Goal: Transaction & Acquisition: Obtain resource

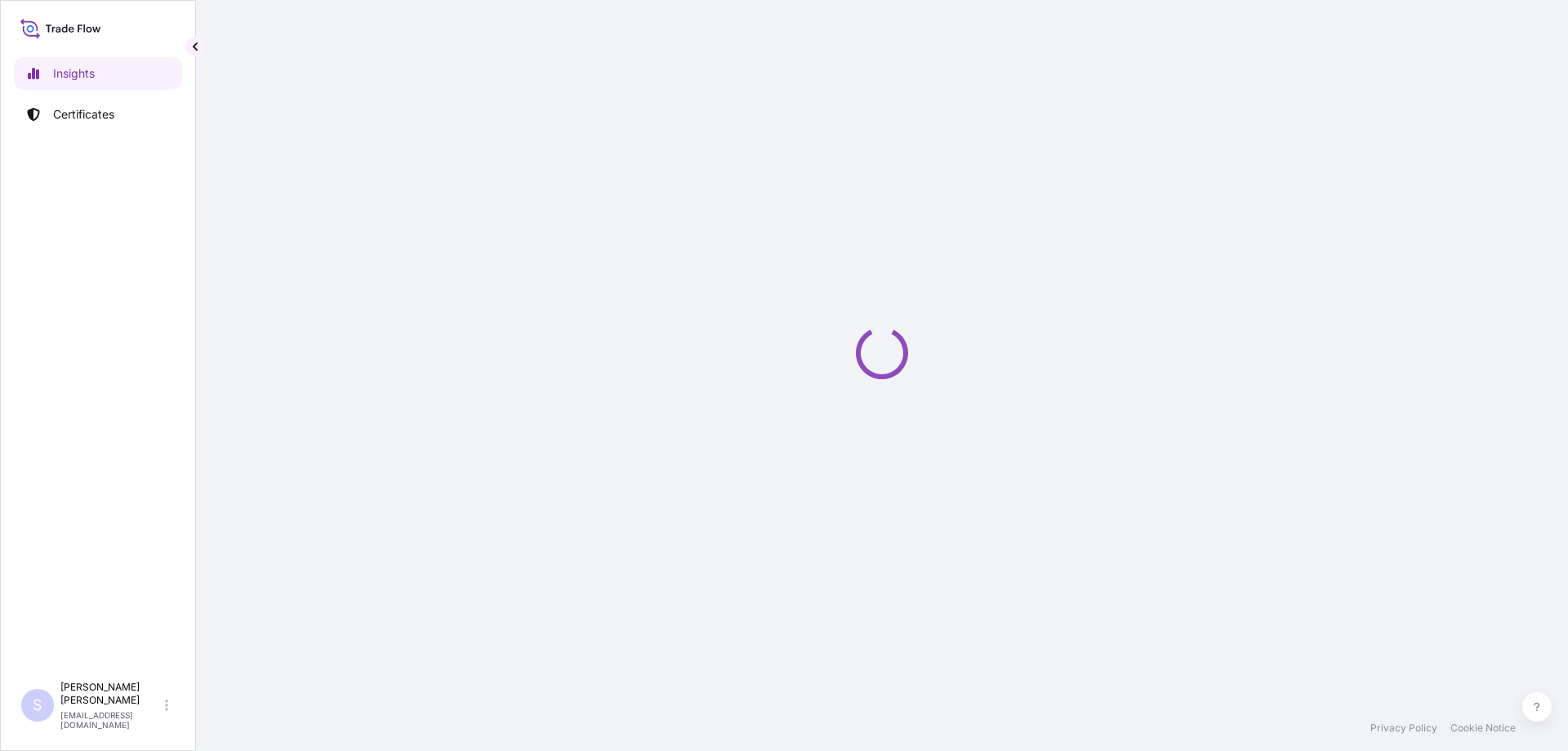
select select "2025"
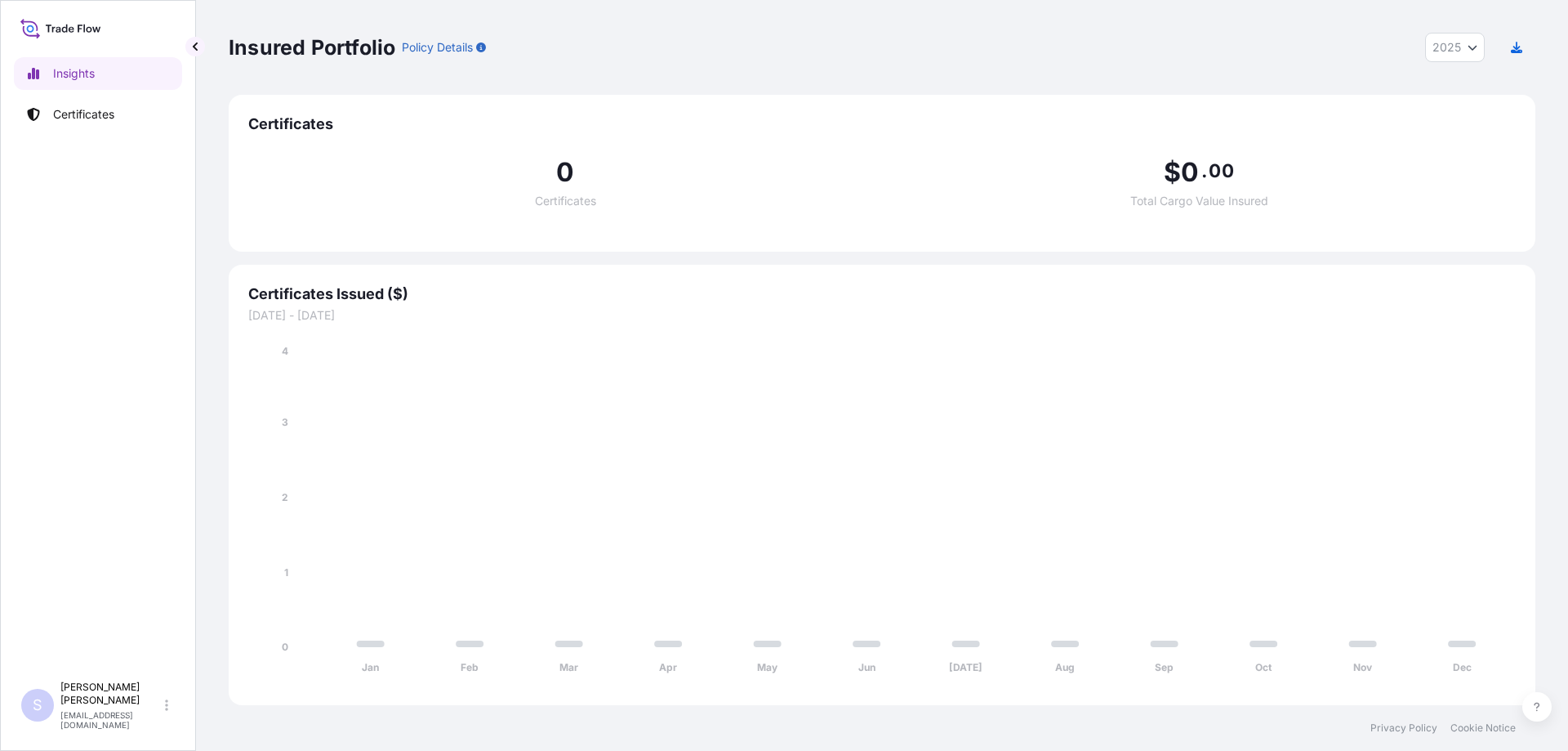
click at [78, 102] on link "Certificates" at bounding box center [98, 115] width 168 height 32
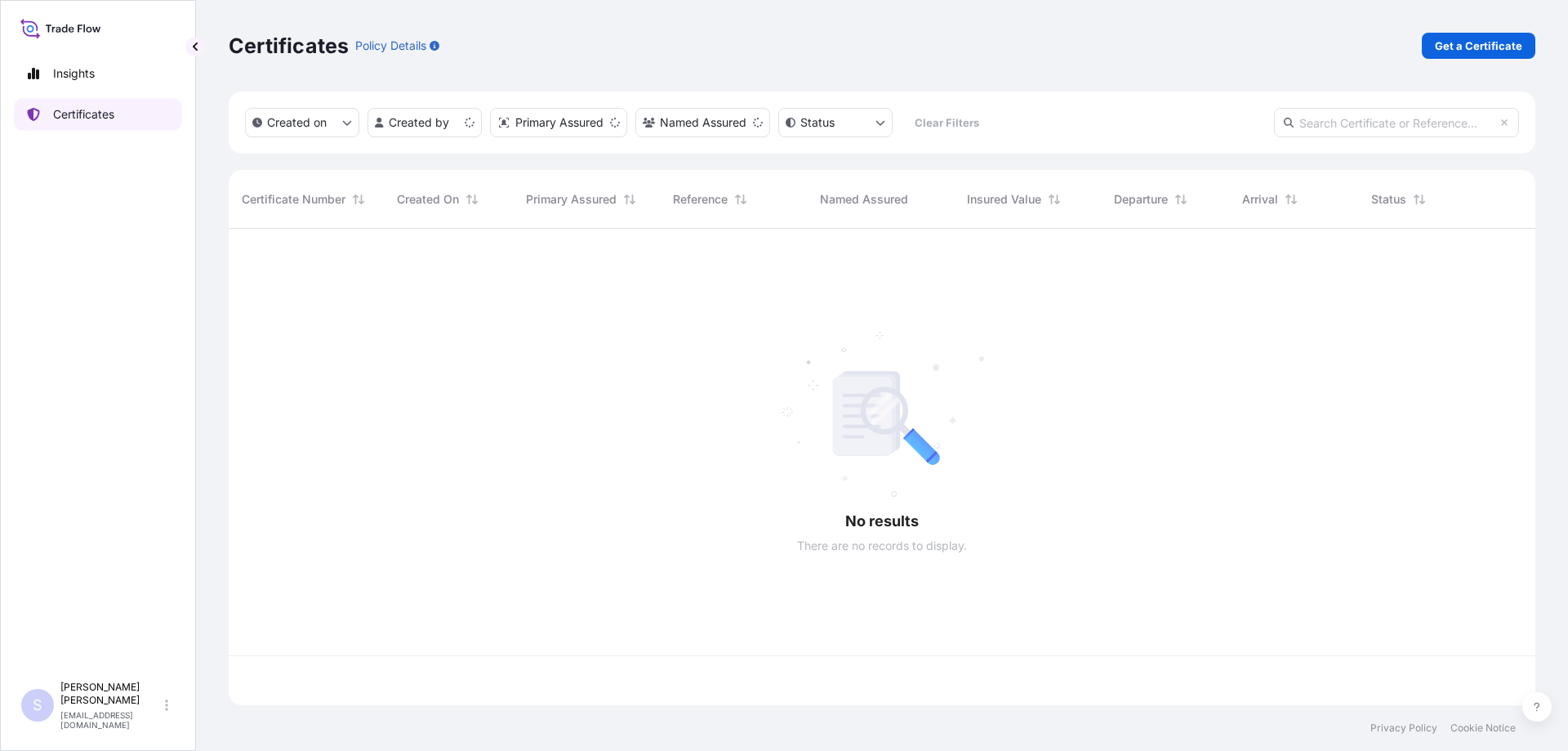
scroll to position [473, 1294]
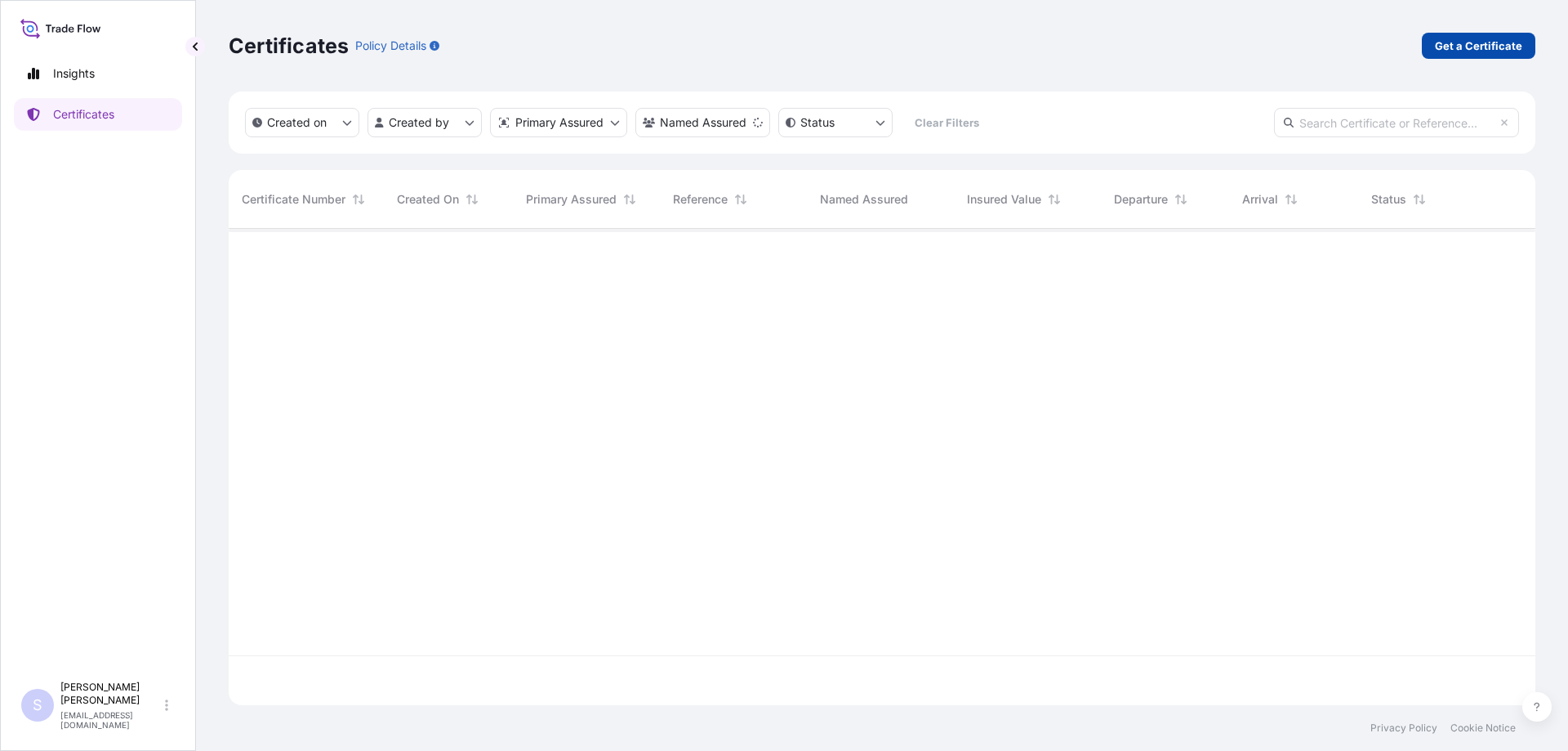
click at [1468, 41] on p "Get a Certificate" at bounding box center [1478, 45] width 88 height 16
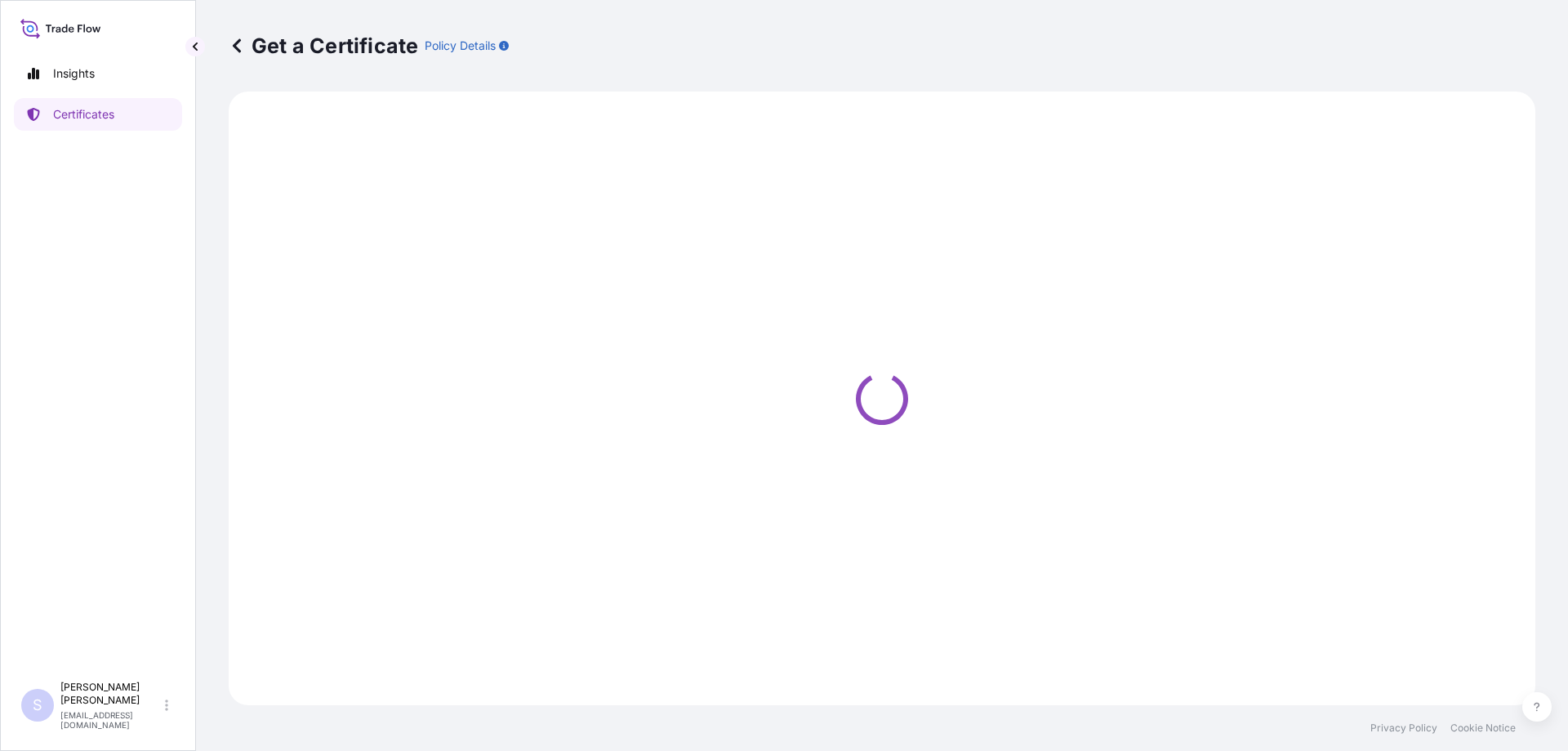
select select "Sea"
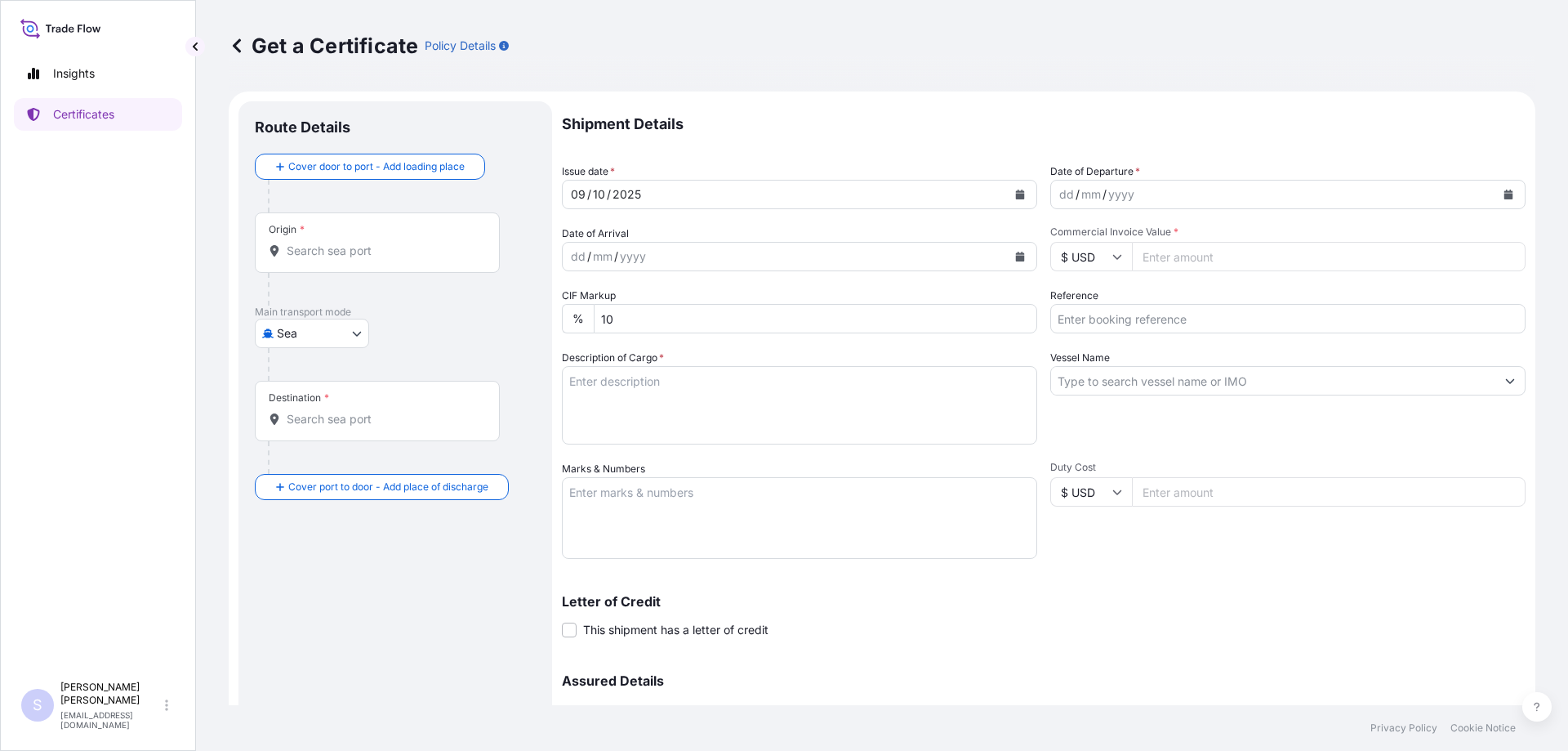
click at [1251, 247] on input "Commercial Invoice Value *" at bounding box center [1328, 256] width 394 height 30
paste input "35904.12"
type input "35904.12"
click at [1502, 192] on button "Calendar" at bounding box center [1507, 194] width 26 height 26
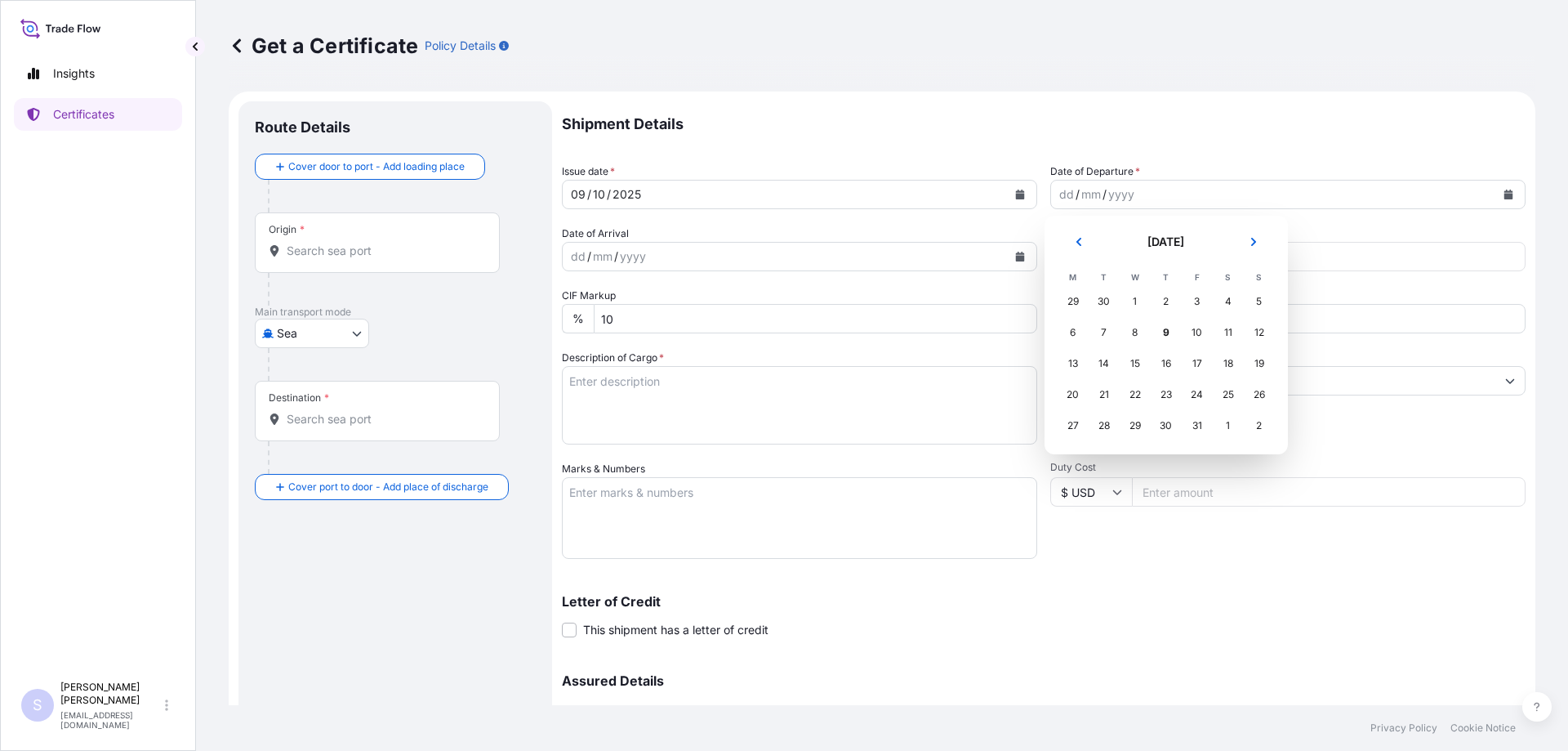
click at [1103, 298] on div "30" at bounding box center [1104, 301] width 30 height 30
click at [1075, 240] on icon "Previous" at bounding box center [1079, 241] width 10 height 10
click at [1104, 421] on div "30" at bounding box center [1104, 426] width 30 height 30
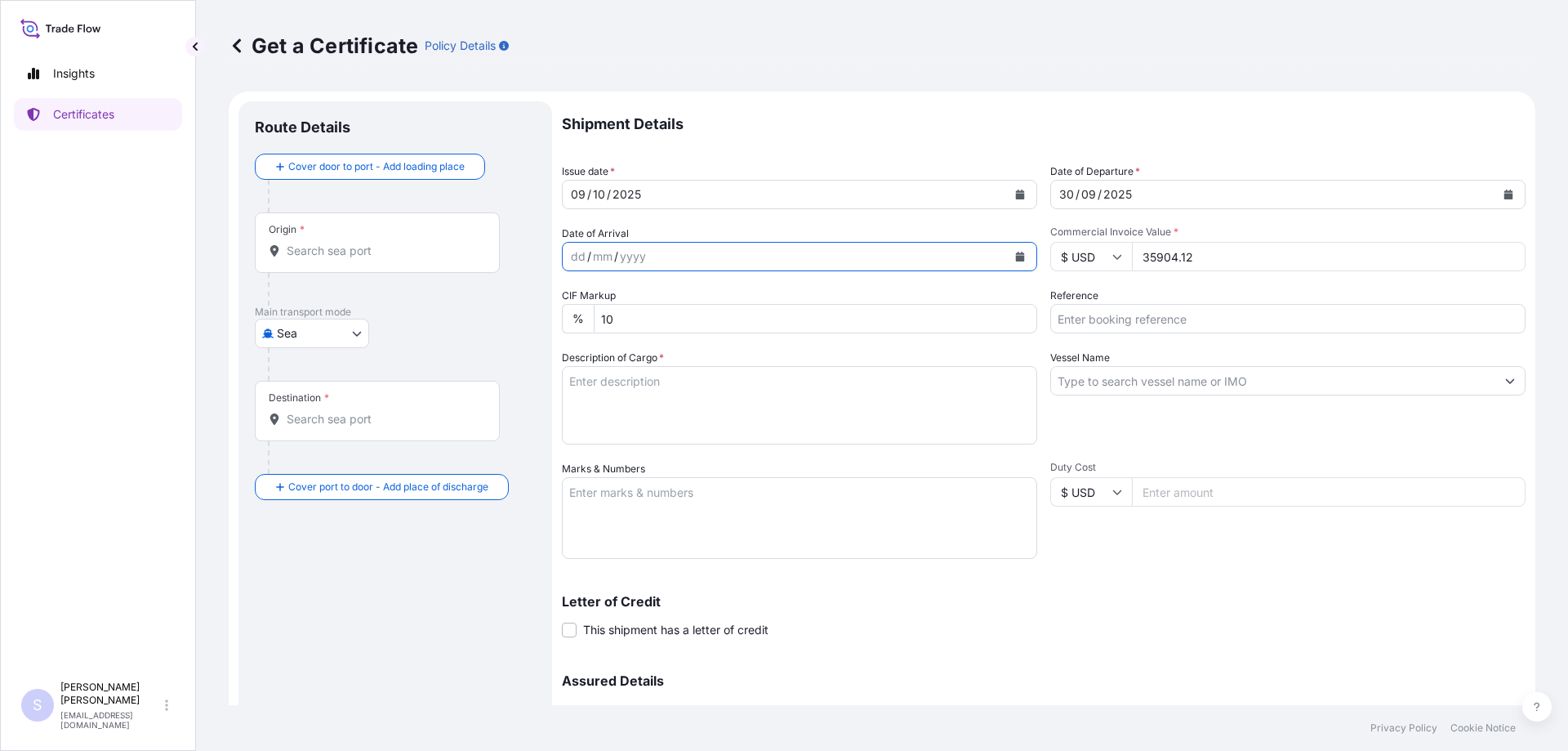
click at [1016, 259] on icon "Calendar" at bounding box center [1020, 257] width 9 height 10
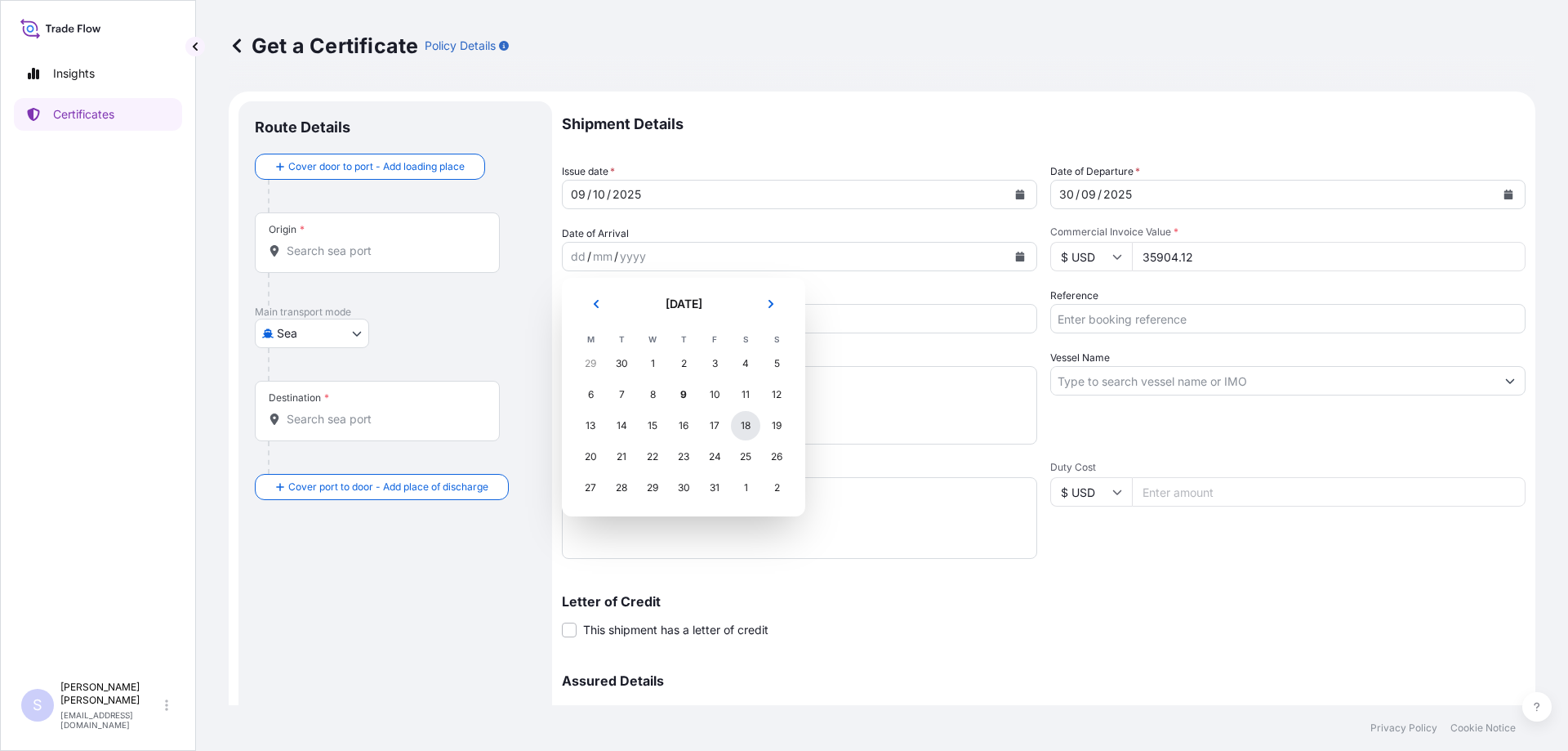
click at [752, 428] on div "18" at bounding box center [745, 426] width 30 height 30
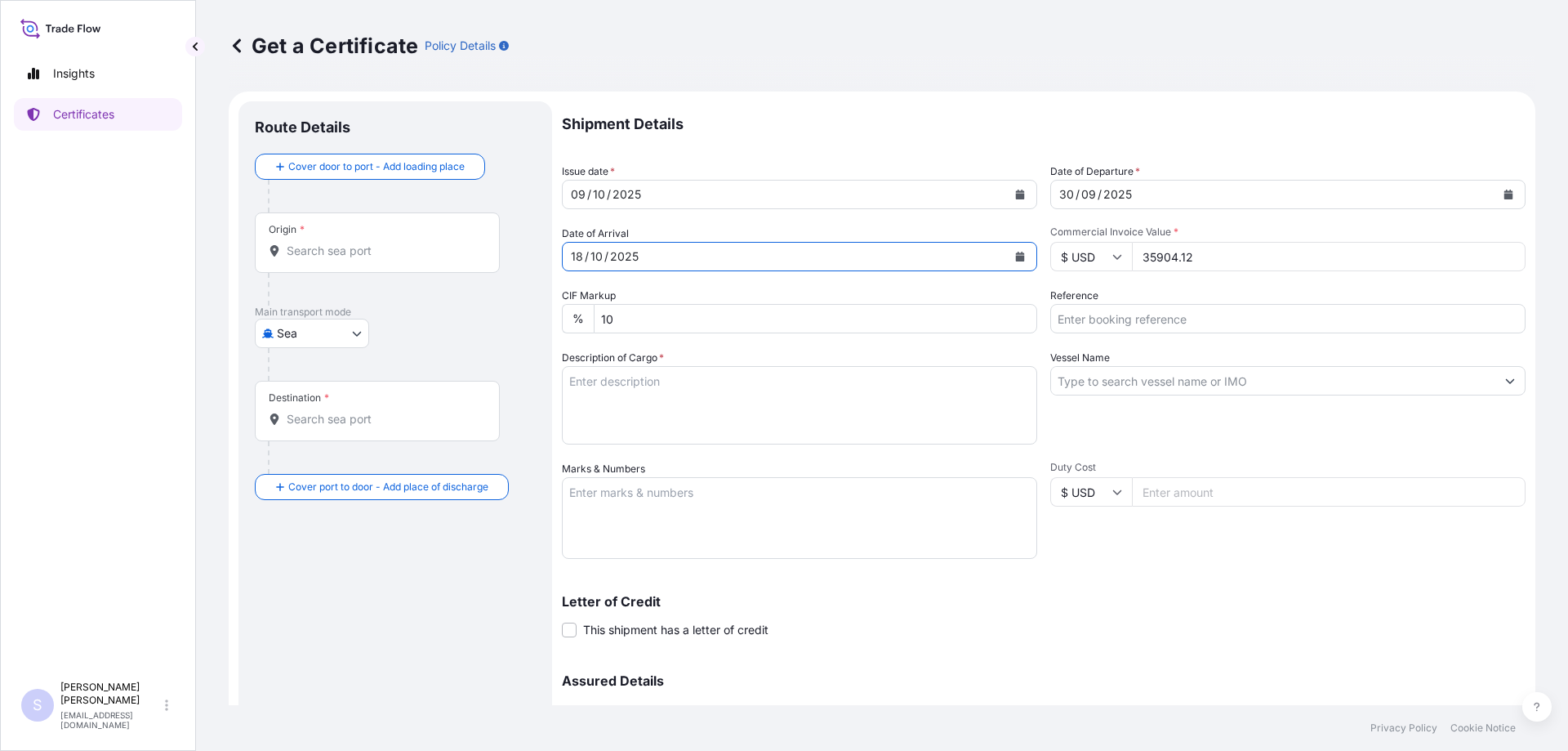
click at [1104, 326] on input "Reference" at bounding box center [1288, 318] width 475 height 30
click at [1114, 317] on input "Reference" at bounding box center [1288, 318] width 475 height 30
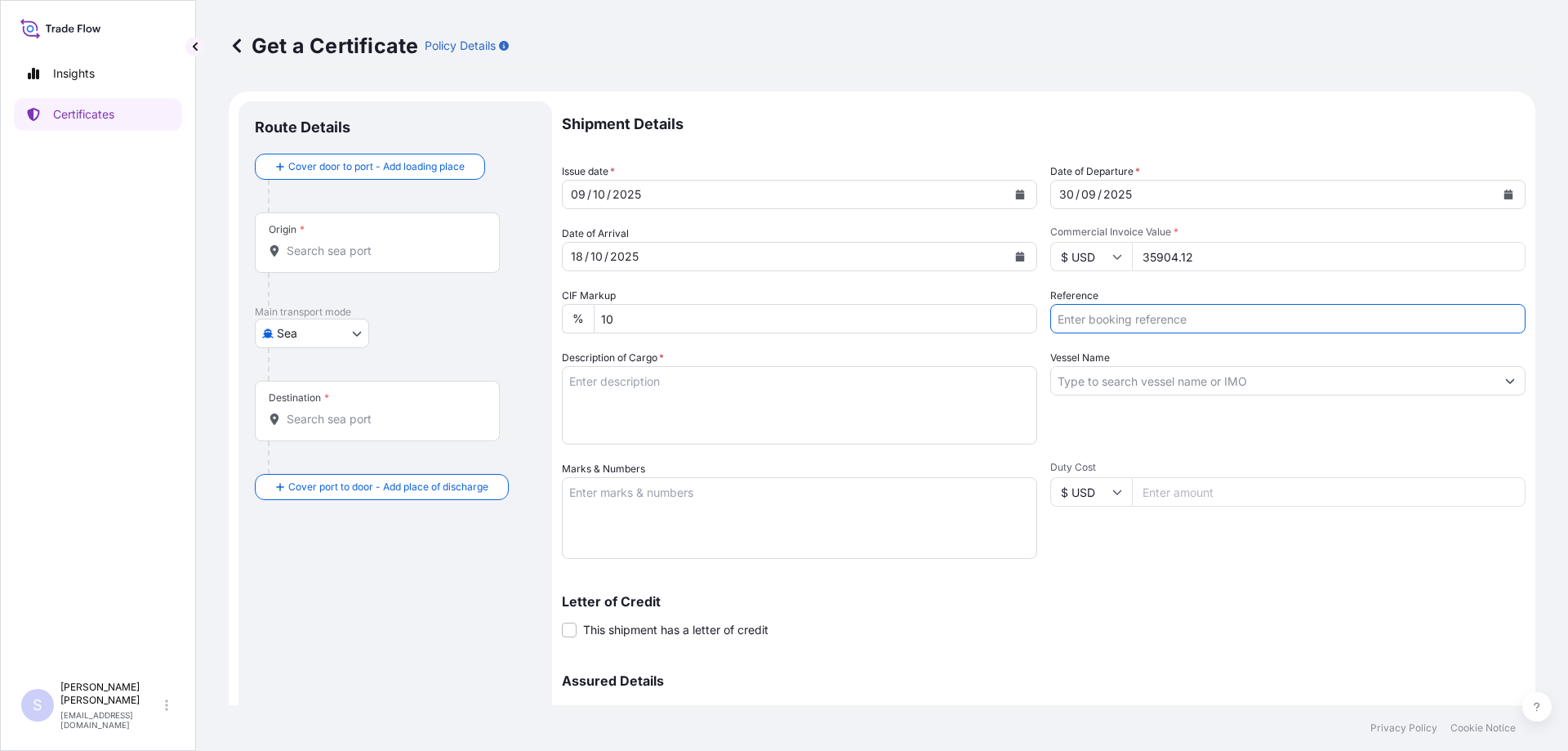
paste input "2539856 4400612756"
click at [1104, 317] on input "2539856 4400612756" at bounding box center [1288, 318] width 475 height 30
type input "SO 2539856 PO 4400612756"
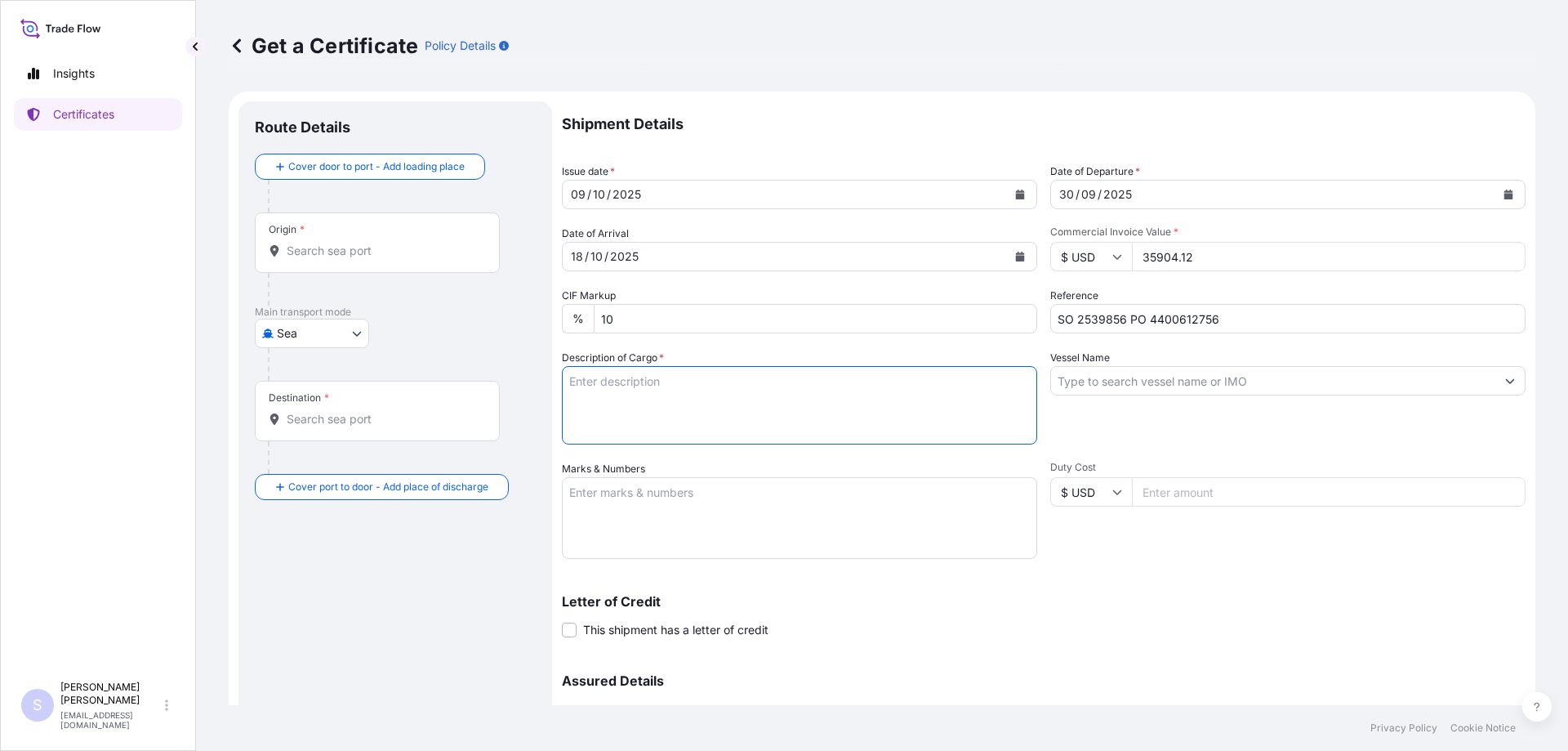
click at [654, 393] on textarea "Description of Cargo *" at bounding box center [799, 406] width 475 height 78
paste textarea "1x40HC CONTAINER SLAC: 19817.780Kgs 50.000Cbm 850 BAGS PROMITOR SOLUBLE CORN FI…"
type textarea "1x40HC CONTAINER SLAC: 19817.780Kgs 50.000Cbm 850 BAGS PROMITOR SOLUBLE CORN FI…"
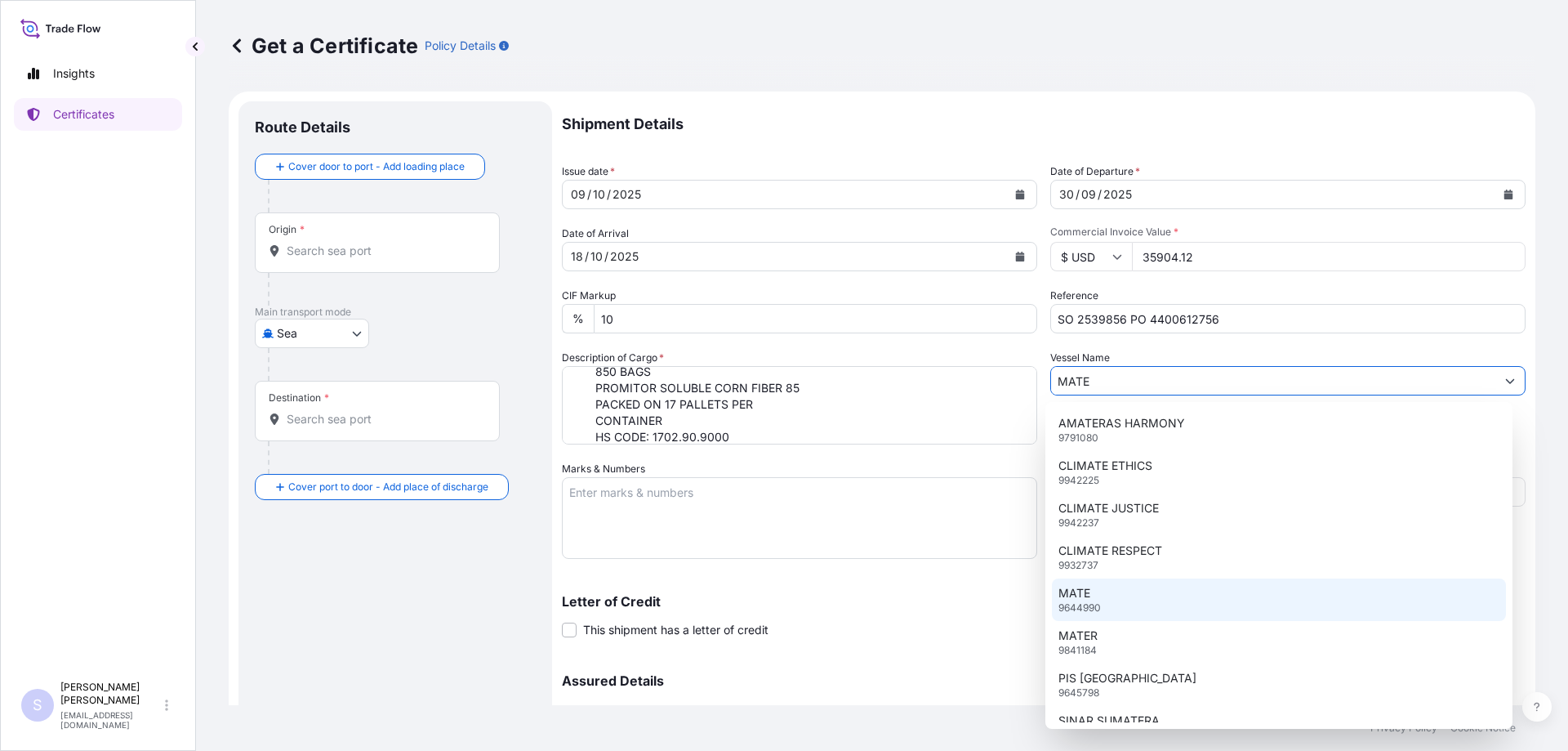
click at [1092, 597] on div "MATE 9644990" at bounding box center [1279, 599] width 455 height 43
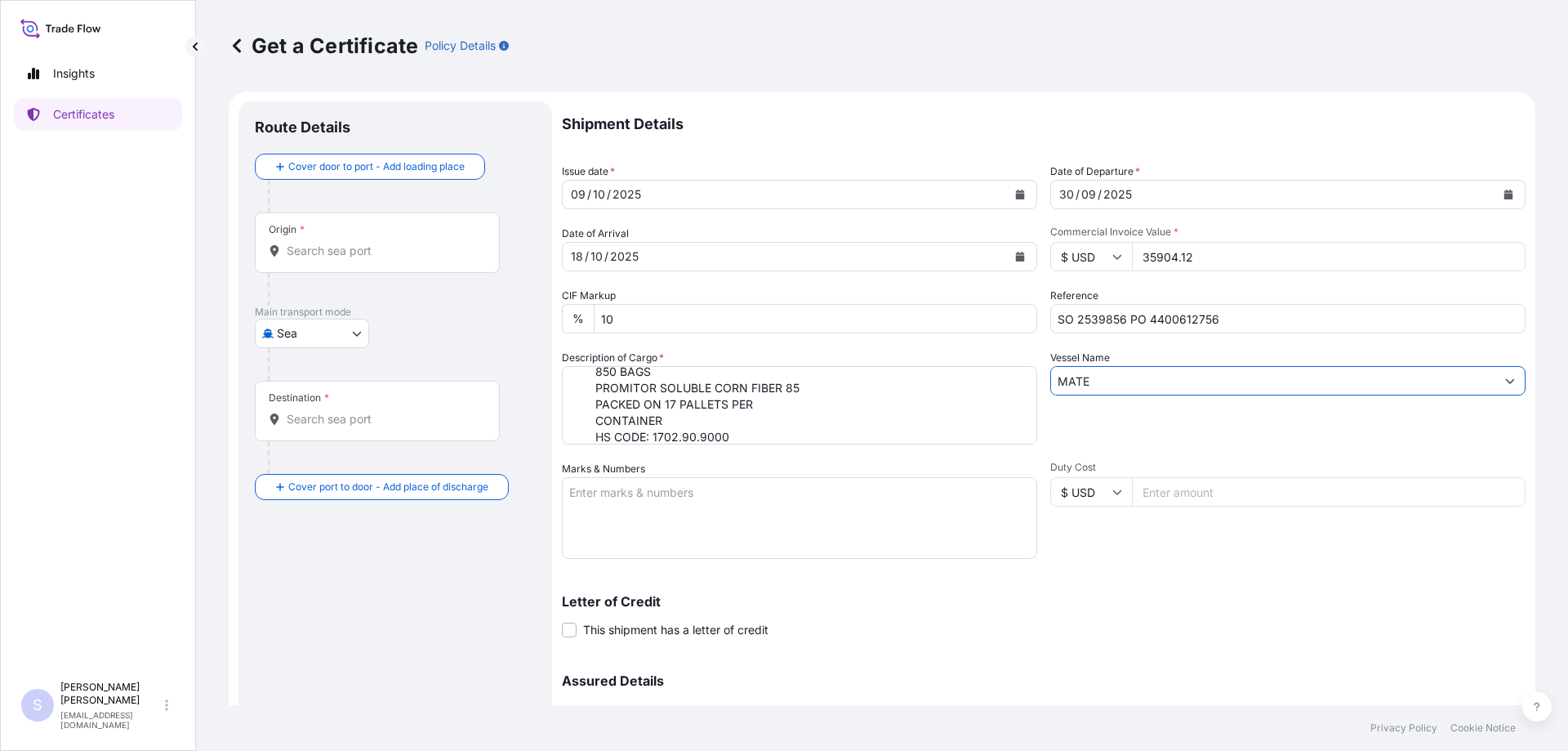
type input "MATE"
click at [834, 500] on textarea "Marks & Numbers" at bounding box center [799, 518] width 475 height 82
click at [684, 496] on textarea "Marks & Numbers" at bounding box center [799, 518] width 475 height 82
paste textarea "CAAU9180730"
click at [643, 516] on textarea "CAAU9180730" at bounding box center [799, 518] width 475 height 82
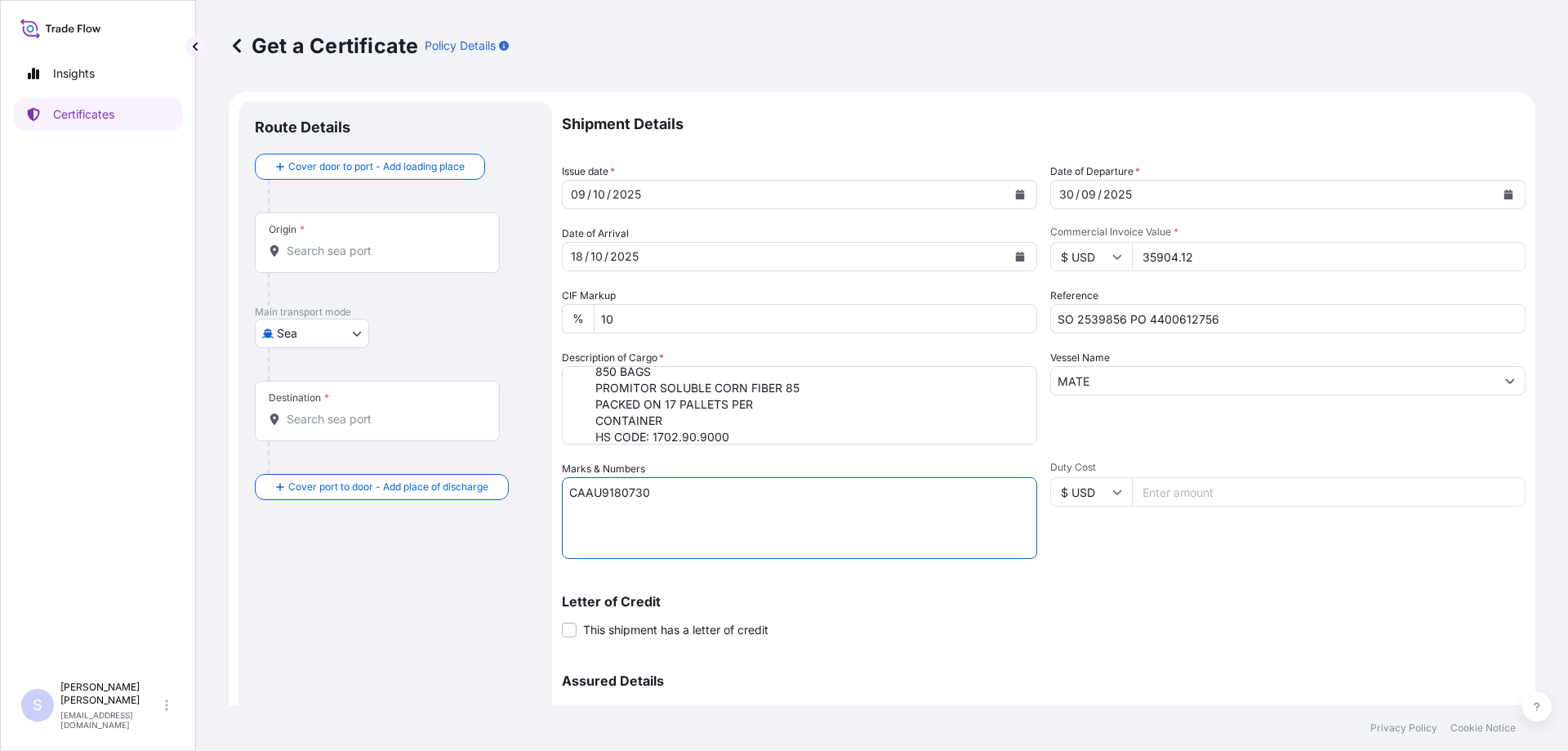
paste textarea "0120764"
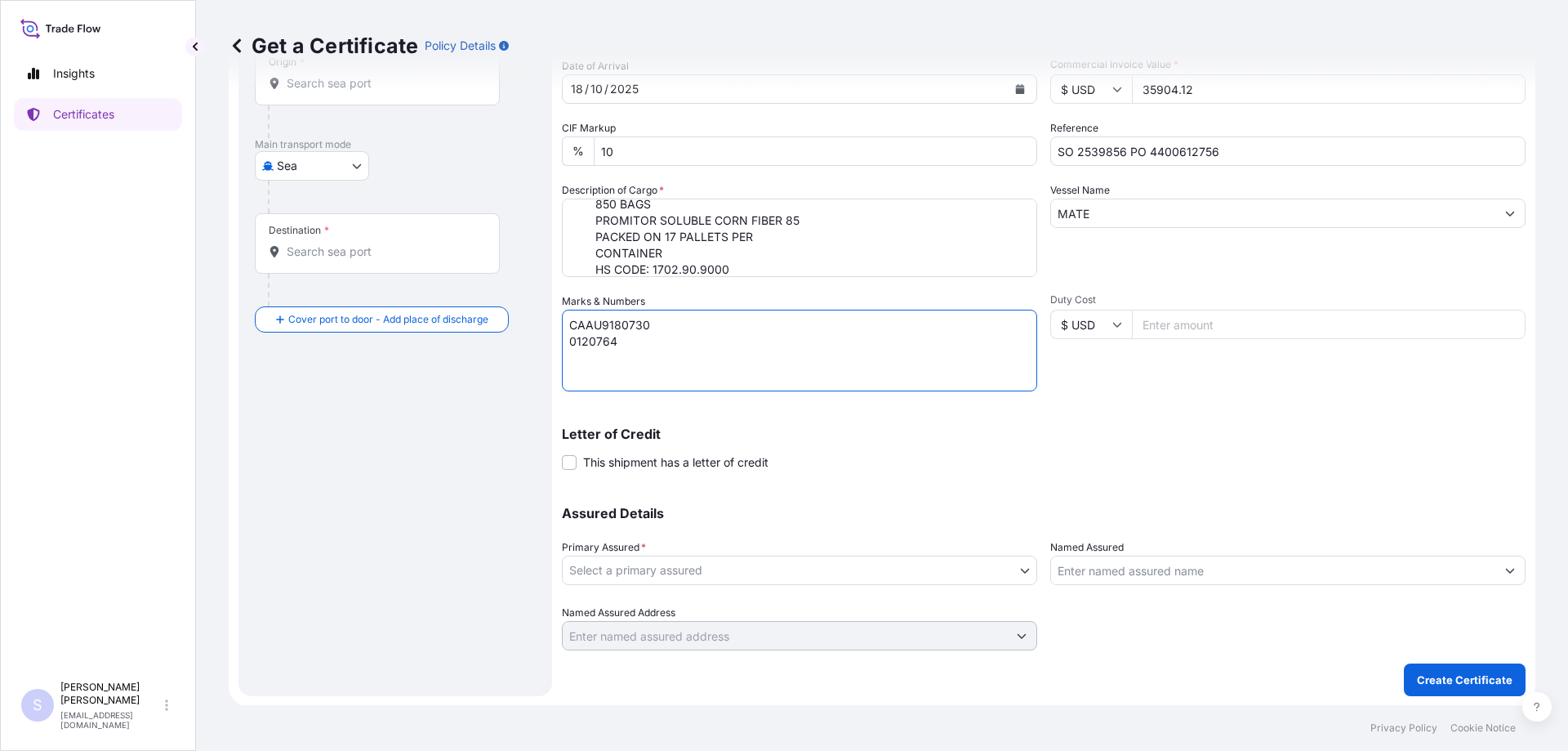
scroll to position [168, 0]
type textarea "CAAU9180730 0120764"
click at [656, 568] on body "Insights Certificates S [PERSON_NAME] [EMAIL_ADDRESS][DOMAIN_NAME] Get a Certif…" at bounding box center [784, 375] width 1568 height 751
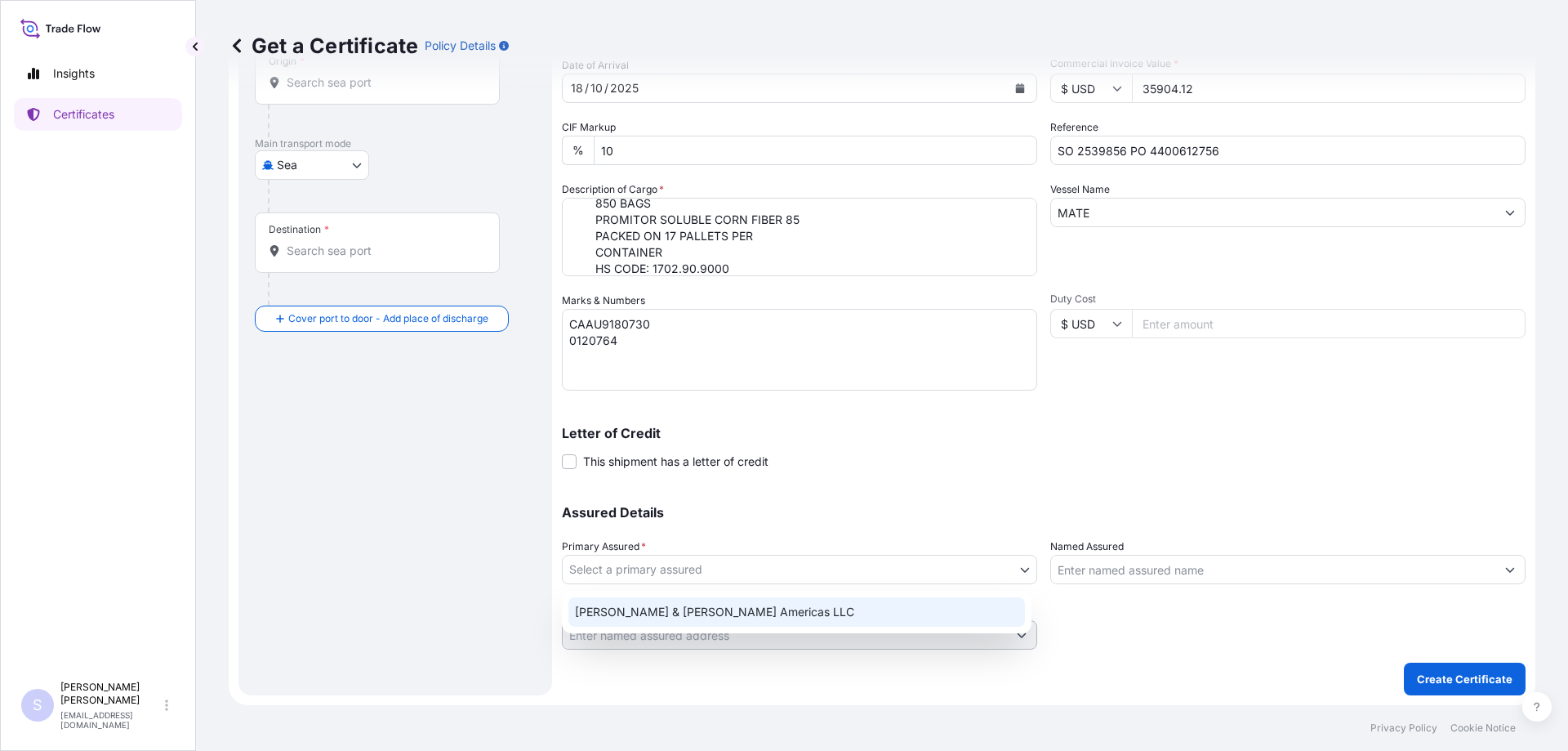
click at [684, 607] on div "[PERSON_NAME] & [PERSON_NAME] Americas LLC" at bounding box center [796, 612] width 457 height 30
select select "31658"
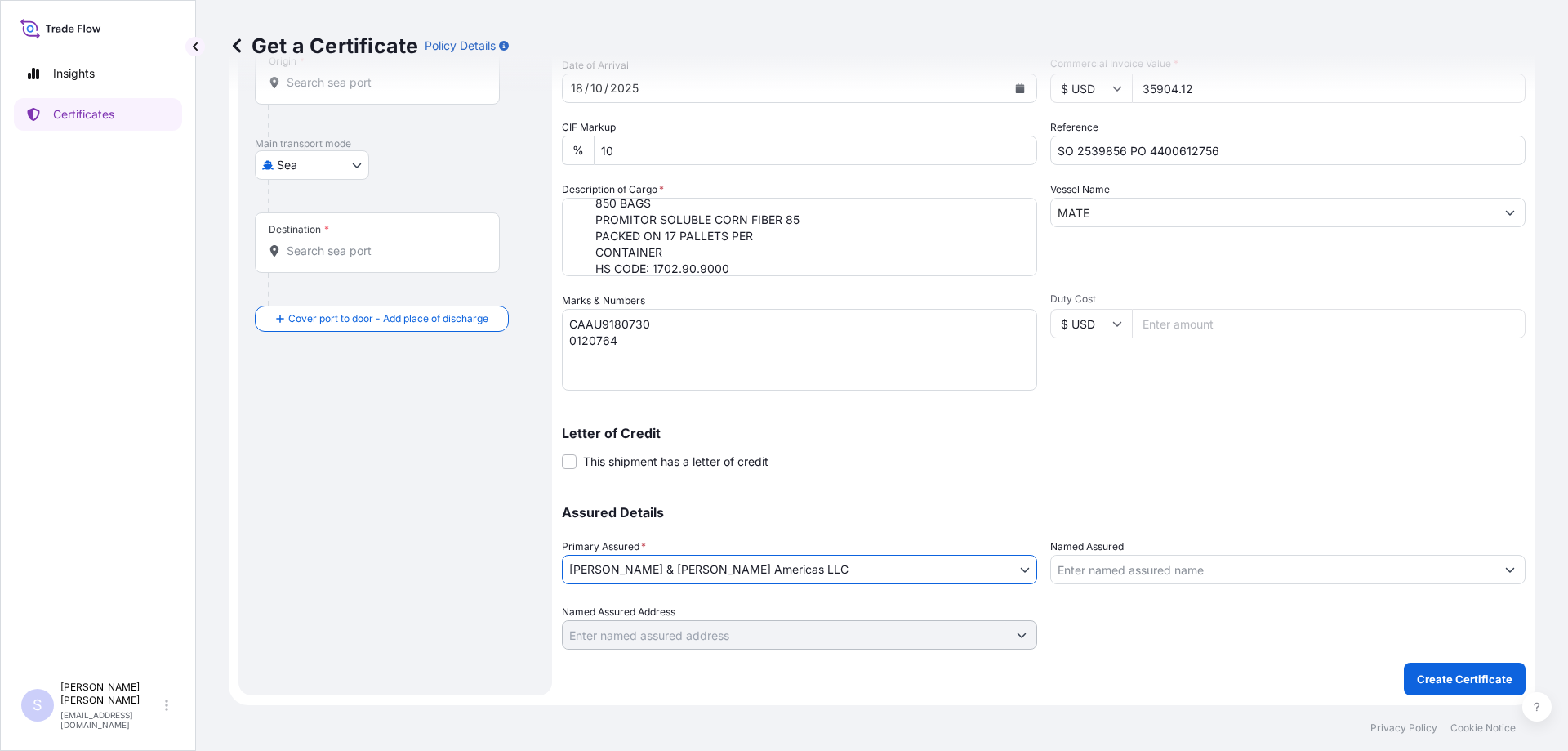
click at [1086, 571] on input "Named Assured" at bounding box center [1273, 569] width 444 height 30
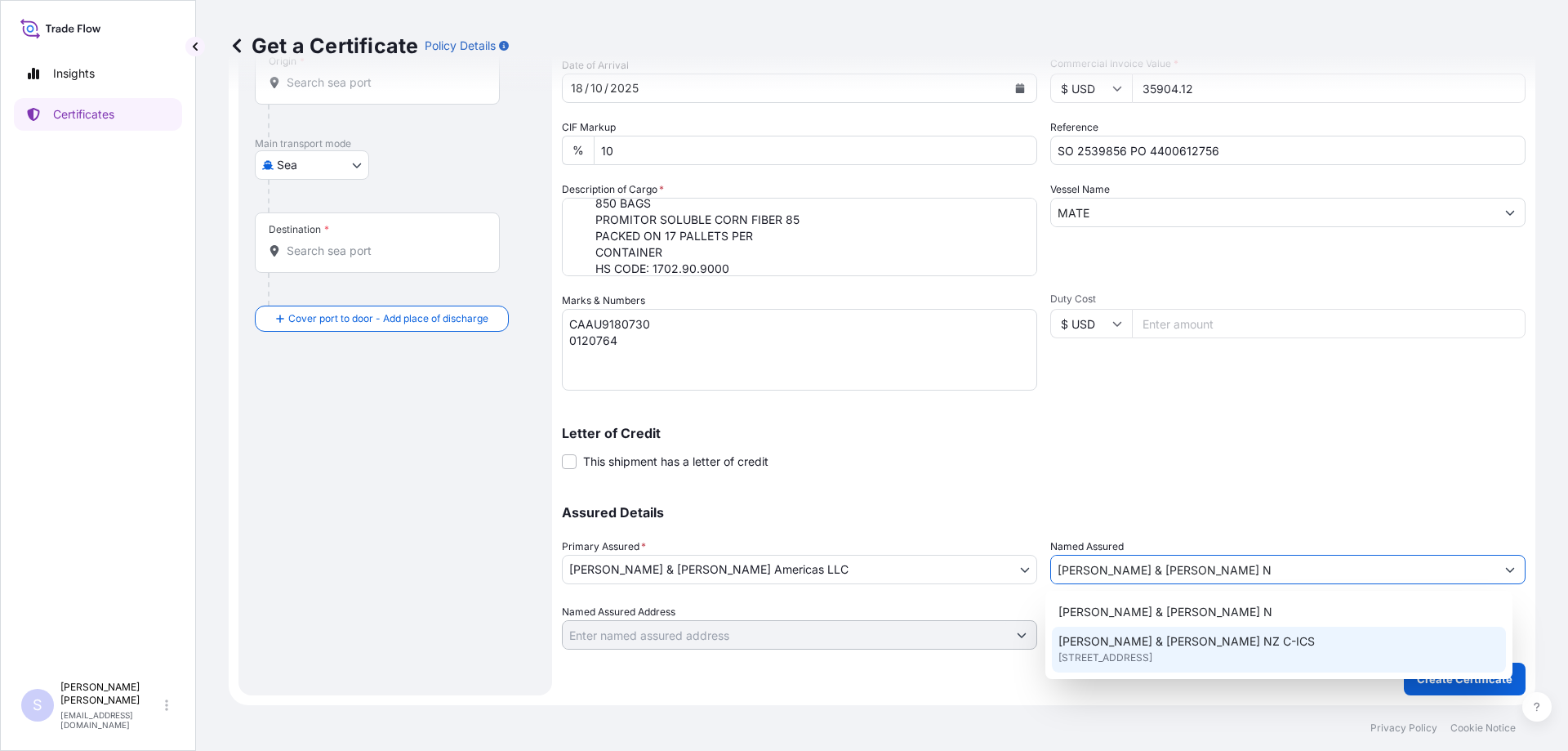
click at [1148, 659] on span "[STREET_ADDRESS]" at bounding box center [1104, 657] width 93 height 16
type input "[PERSON_NAME] & [PERSON_NAME] NZ C-ICS"
type input "[STREET_ADDRESS]"
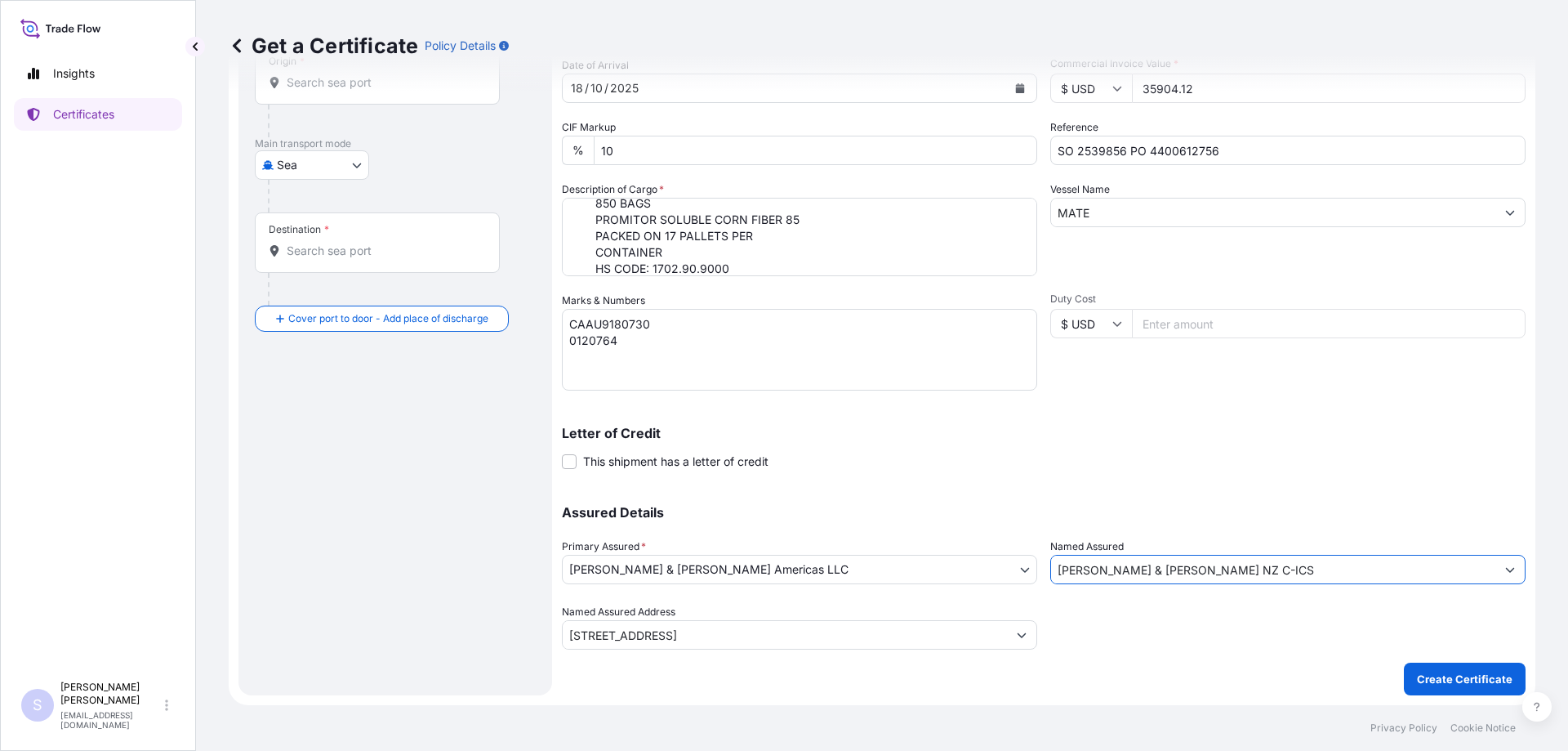
type input "[PERSON_NAME] & [PERSON_NAME] NZ C-ICS"
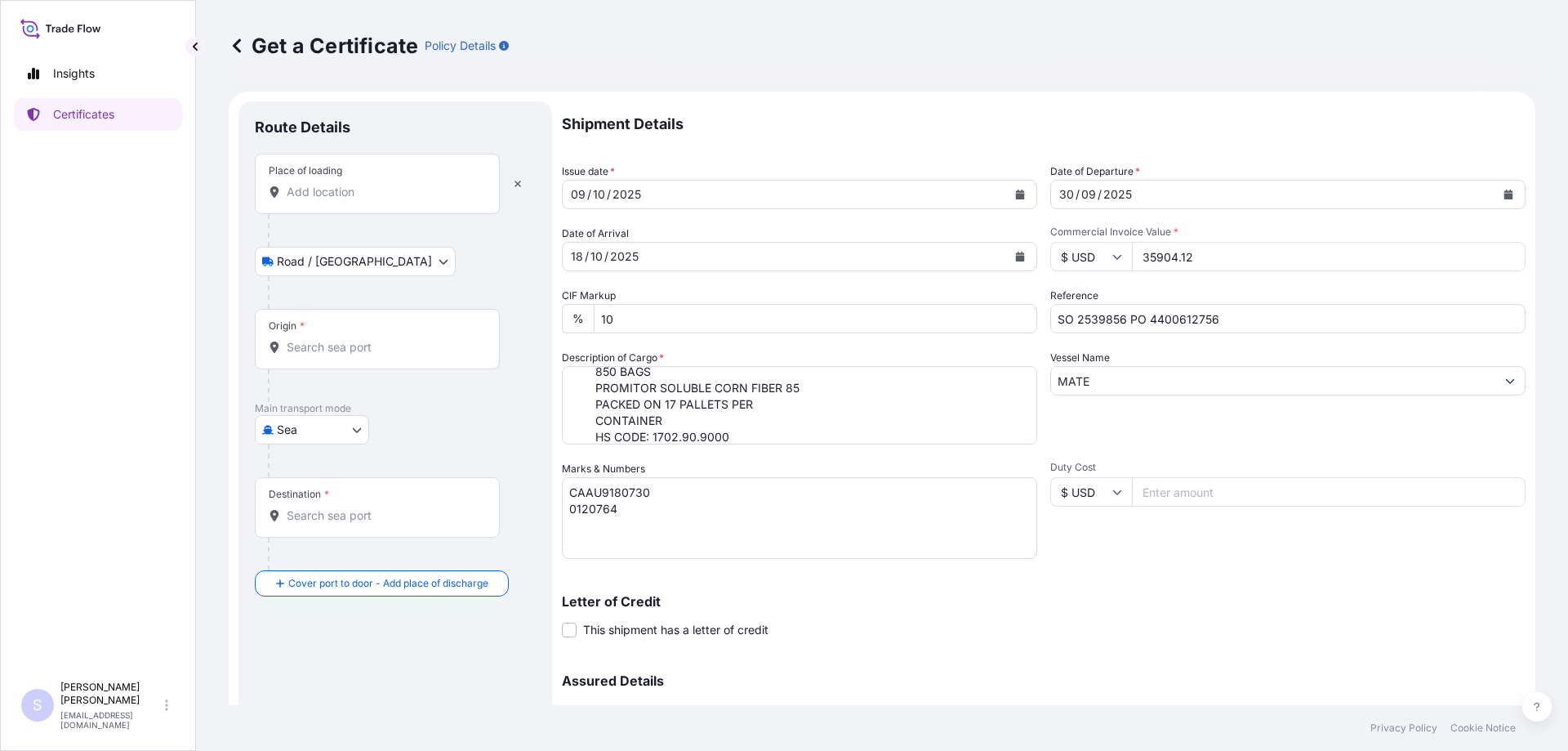
click at [315, 198] on input "Place of loading" at bounding box center [382, 192] width 193 height 16
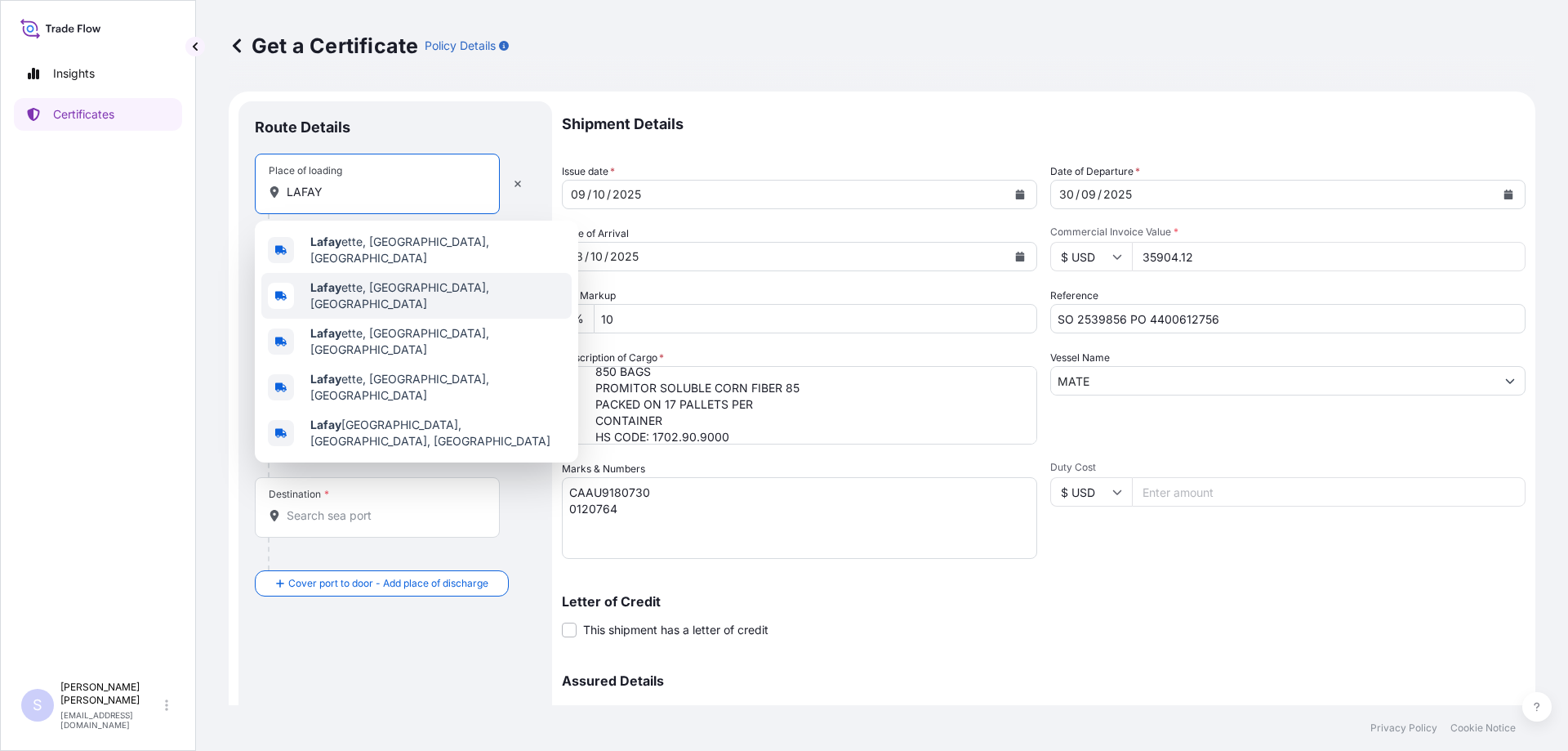
click at [353, 281] on span "Lafay ette, [GEOGRAPHIC_DATA], [GEOGRAPHIC_DATA]" at bounding box center [437, 296] width 255 height 32
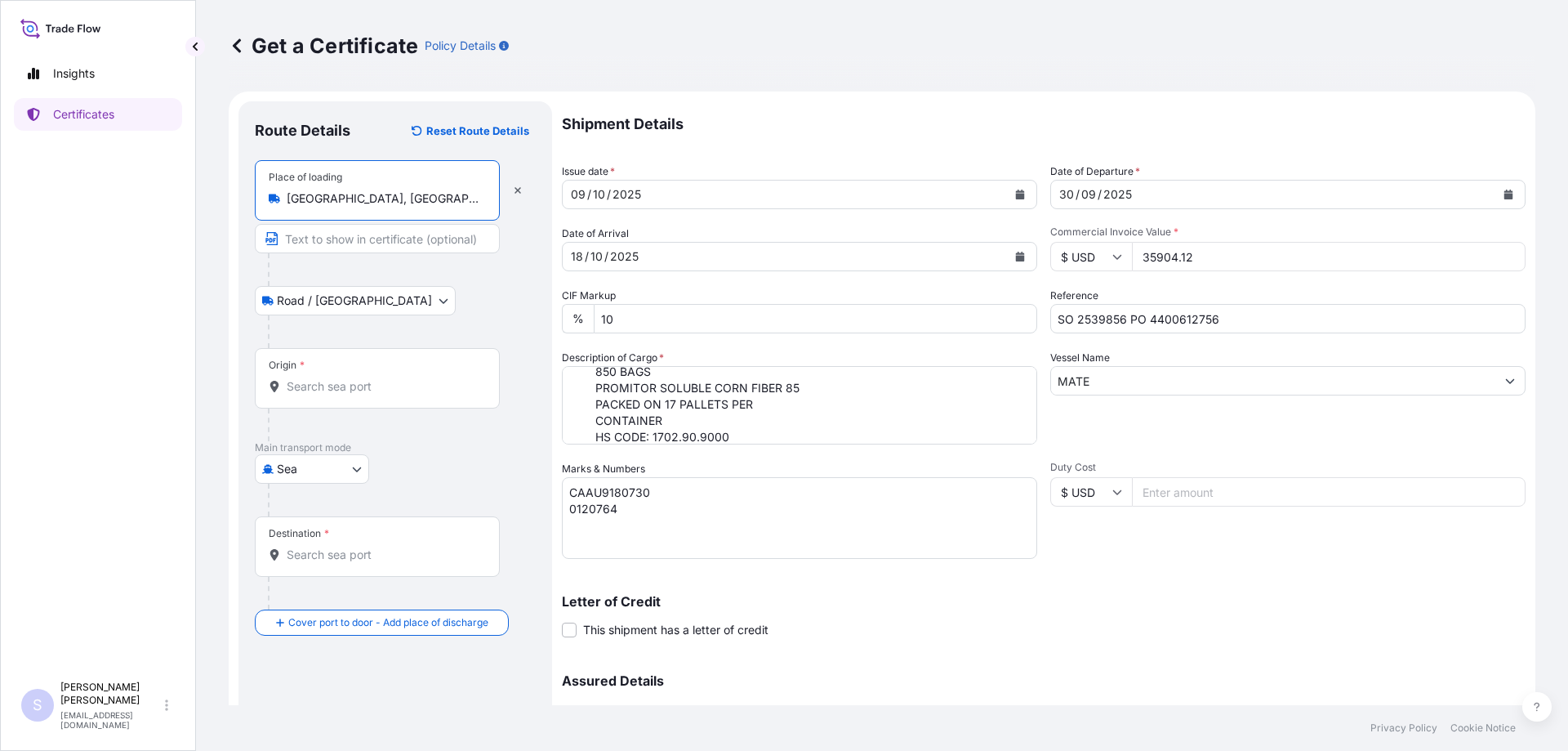
type input "[GEOGRAPHIC_DATA], [GEOGRAPHIC_DATA], [GEOGRAPHIC_DATA]"
click at [320, 374] on div "Origin *" at bounding box center [377, 378] width 245 height 60
click at [320, 378] on input "Origin *" at bounding box center [382, 386] width 193 height 16
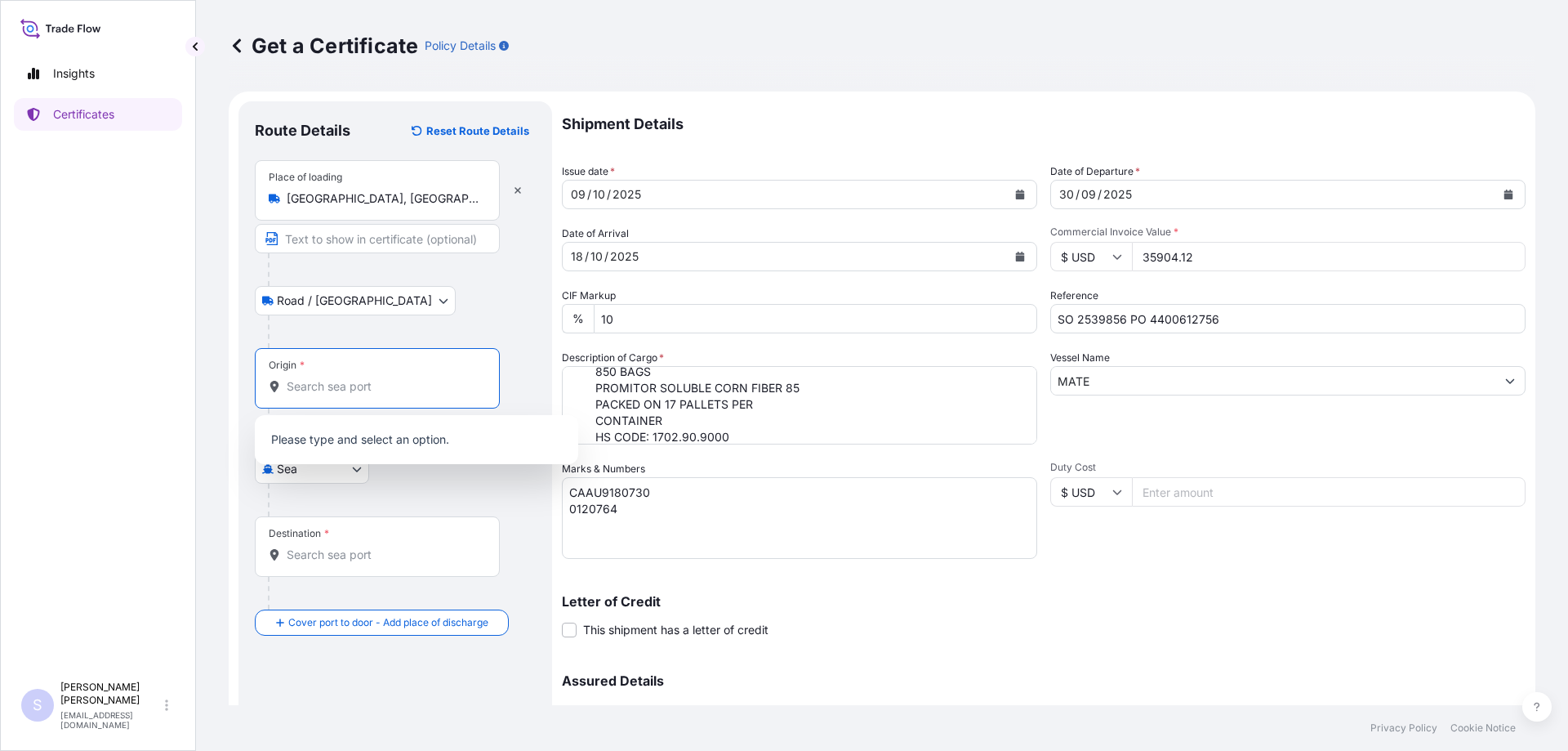
click at [320, 382] on input "Origin *" at bounding box center [382, 386] width 193 height 16
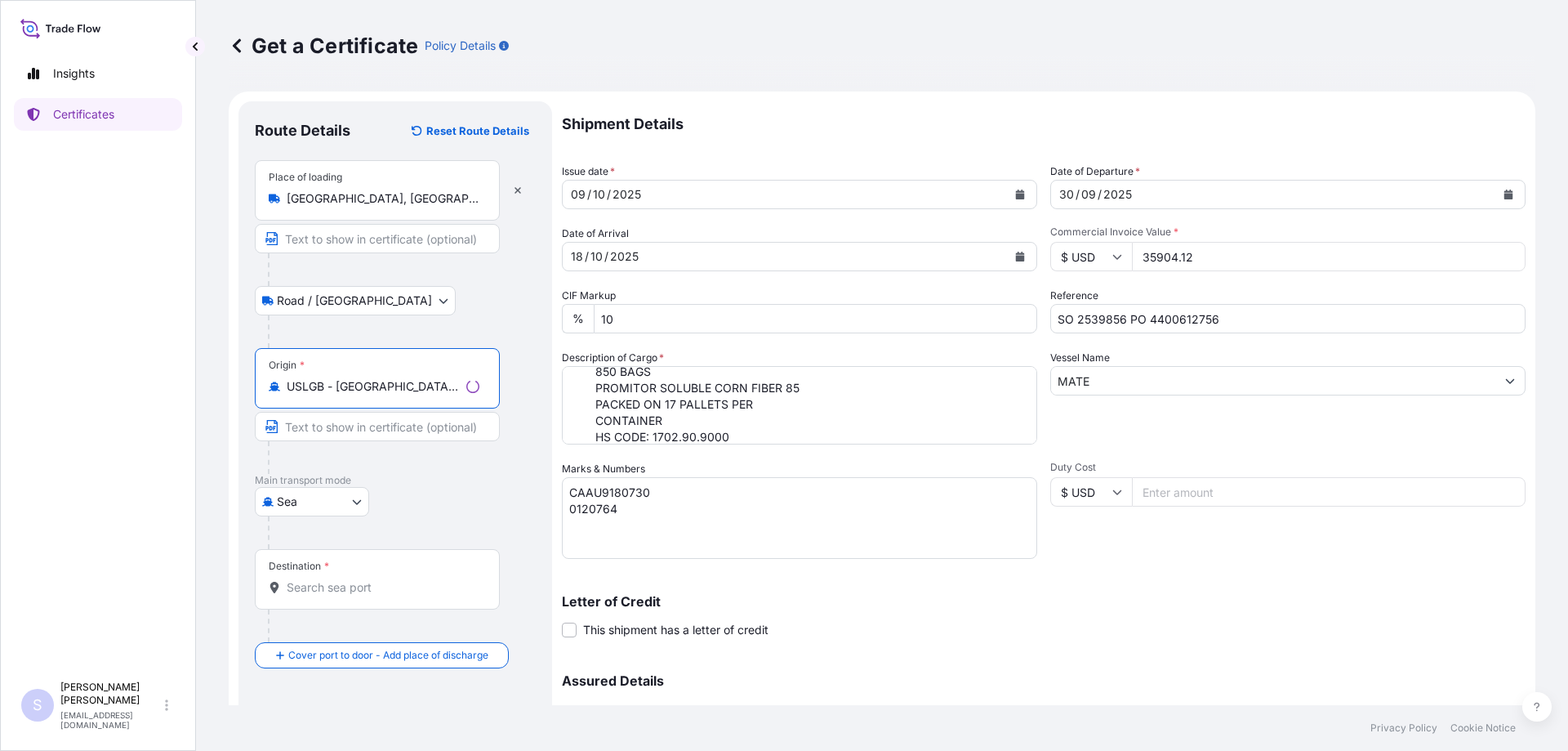
type input "USLGB - [GEOGRAPHIC_DATA], [GEOGRAPHIC_DATA]"
click at [356, 583] on input "Destination *" at bounding box center [382, 587] width 193 height 16
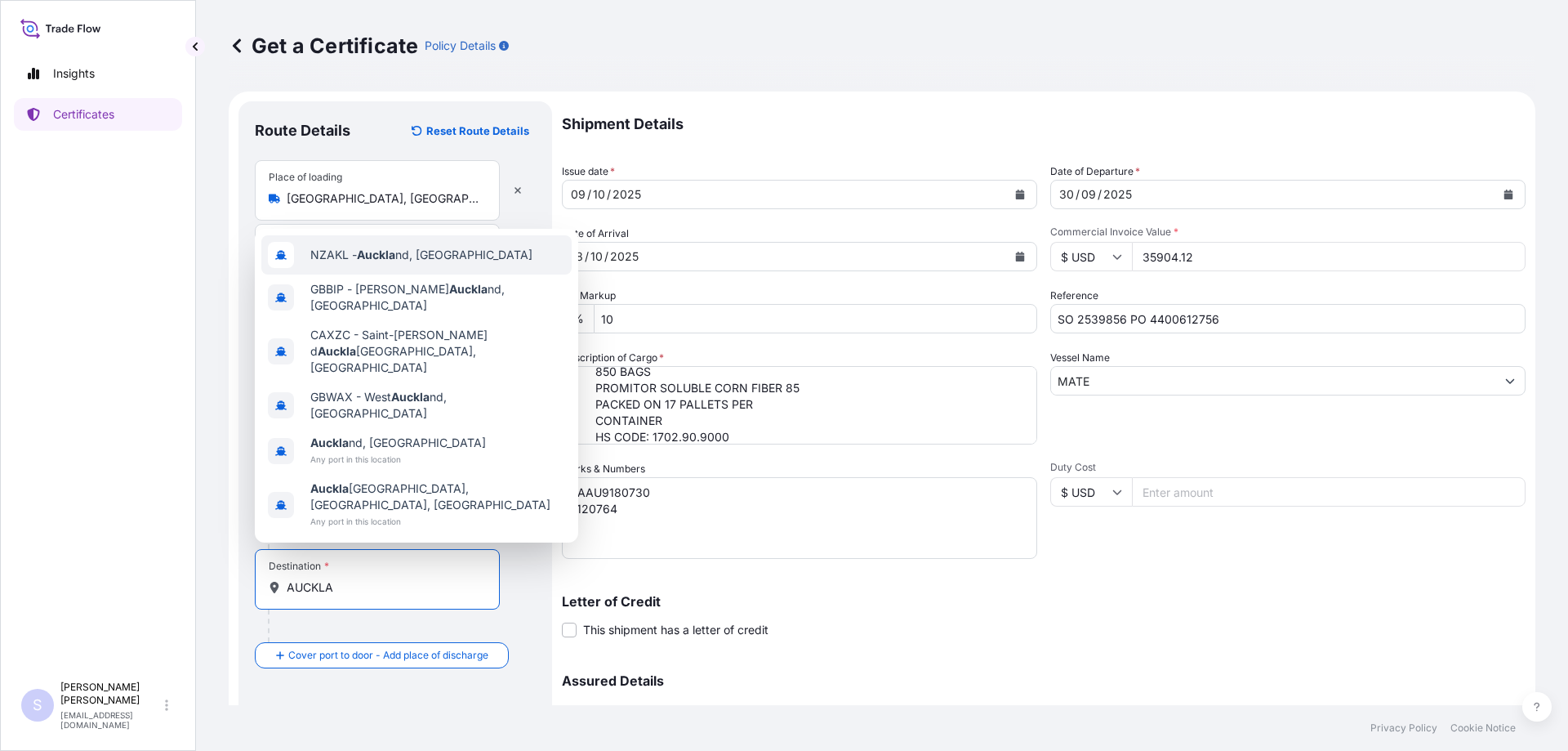
click at [441, 263] on span "NZAKL - Auckla nd, [GEOGRAPHIC_DATA]" at bounding box center [421, 255] width 222 height 16
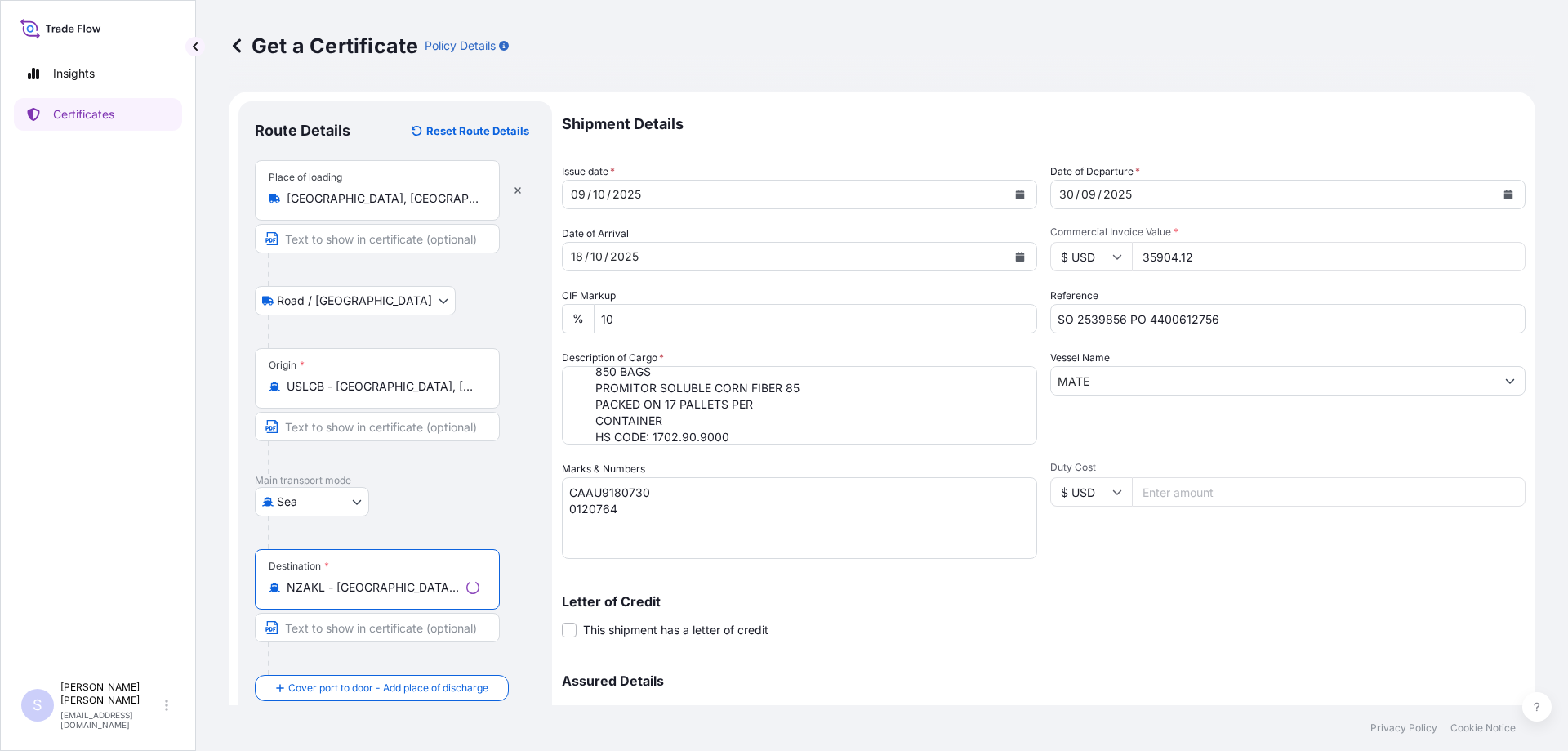
scroll to position [168, 0]
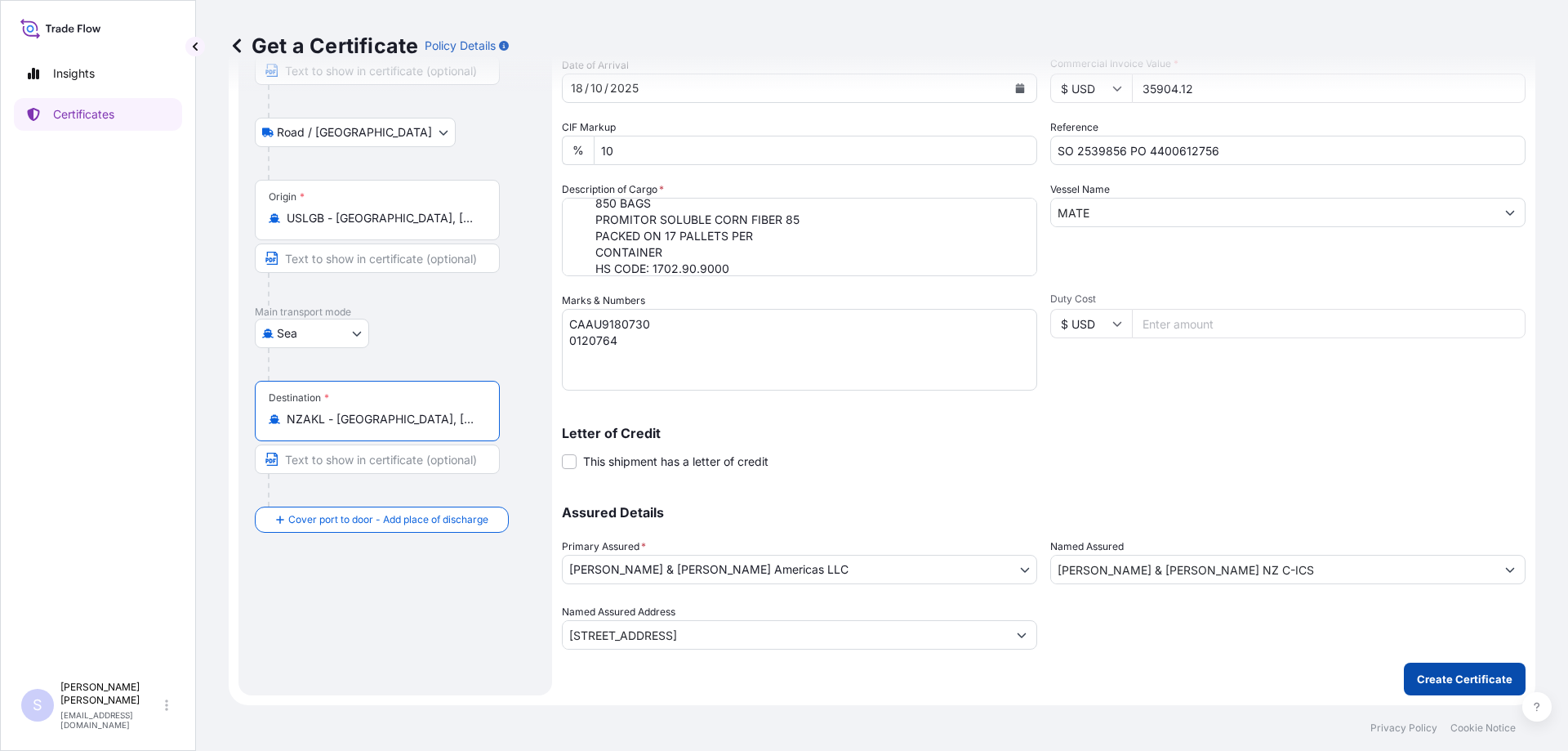
type input "NZAKL - [GEOGRAPHIC_DATA], [GEOGRAPHIC_DATA]"
click at [1406, 675] on button "Create Certificate" at bounding box center [1465, 678] width 122 height 32
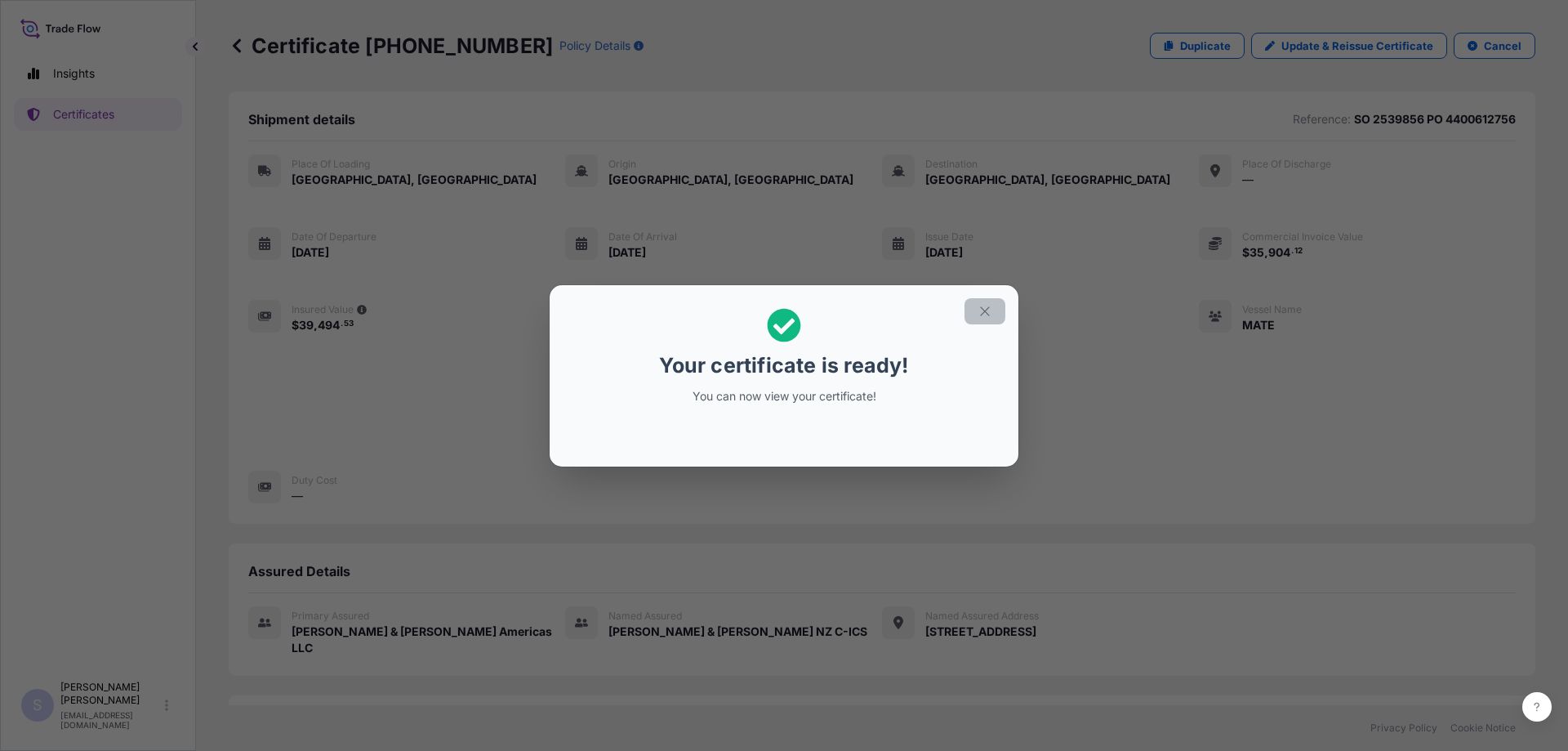
click at [999, 315] on button "button" at bounding box center [984, 310] width 41 height 26
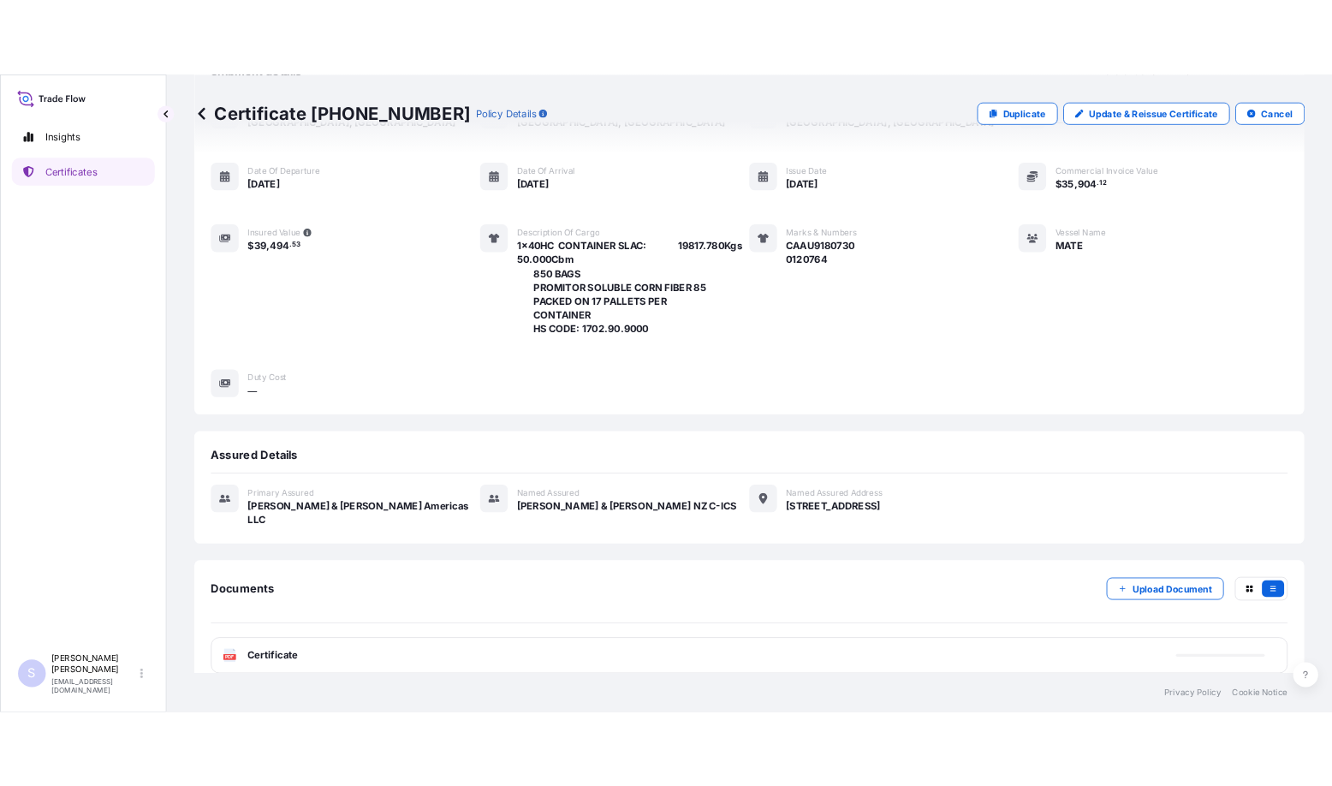
scroll to position [133, 0]
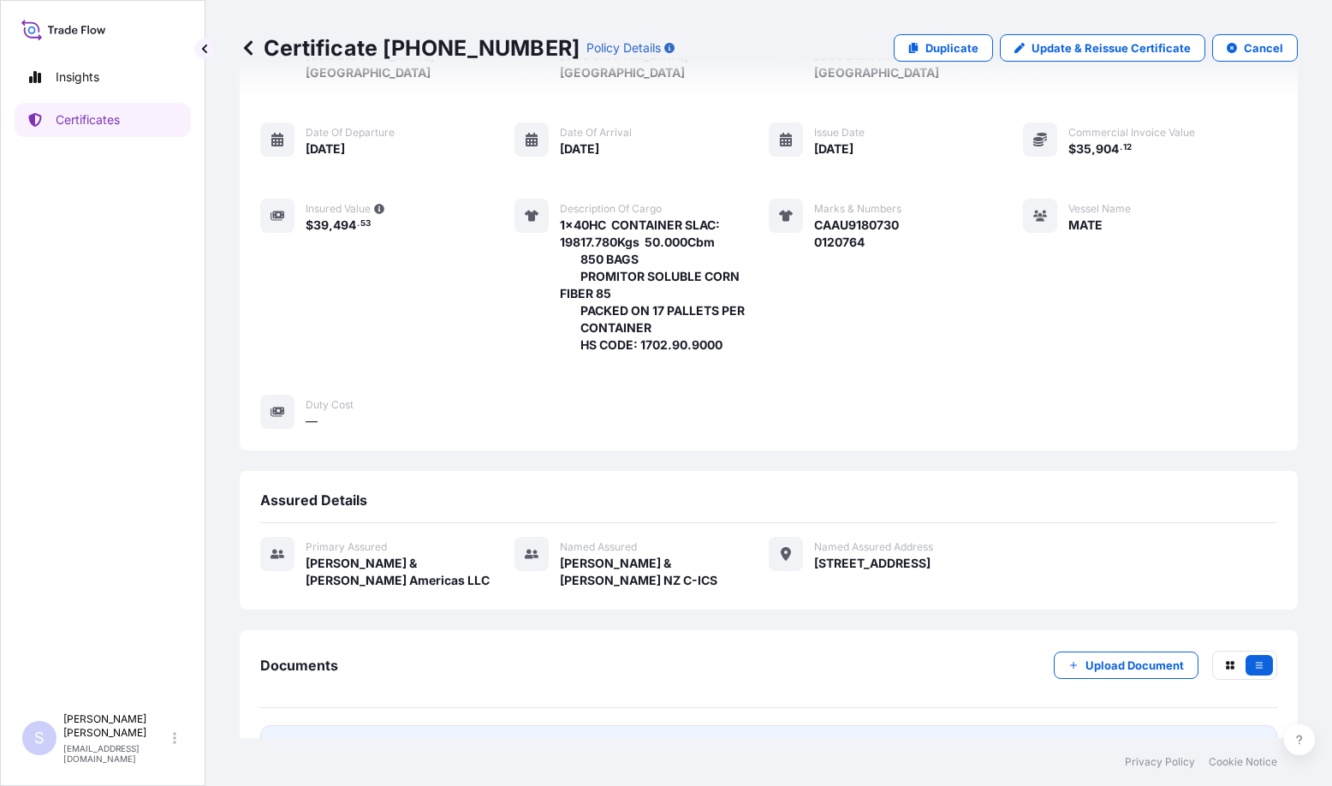
click at [459, 725] on link "PDF Certificate [DATE]T12:35:06.004864" at bounding box center [768, 747] width 1017 height 45
